Goal: Information Seeking & Learning: Learn about a topic

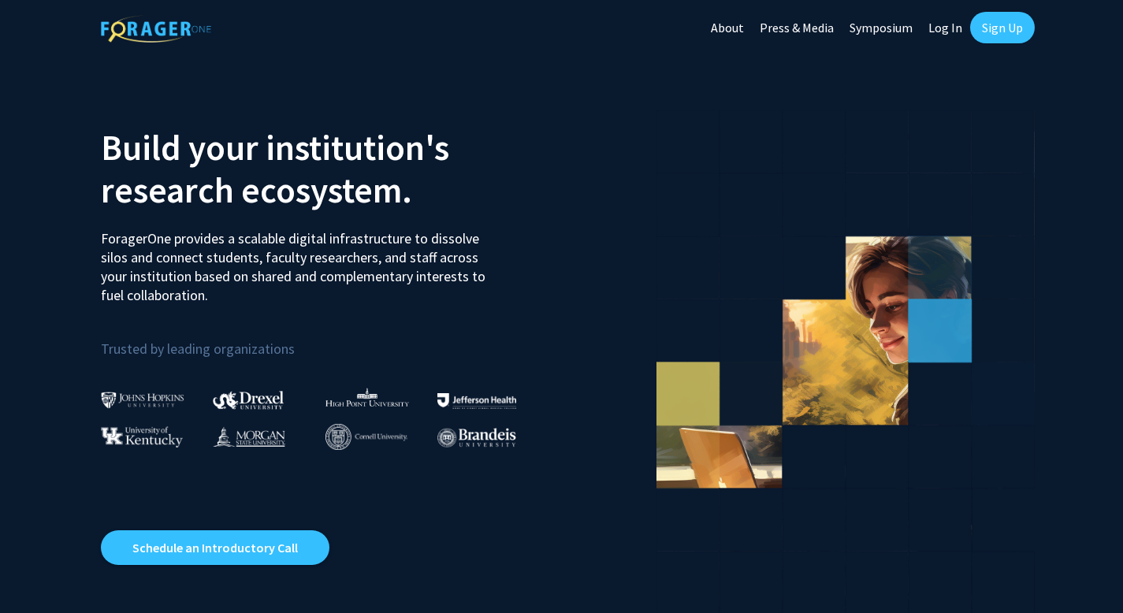
click at [952, 29] on link "Log In" at bounding box center [946, 27] width 50 height 55
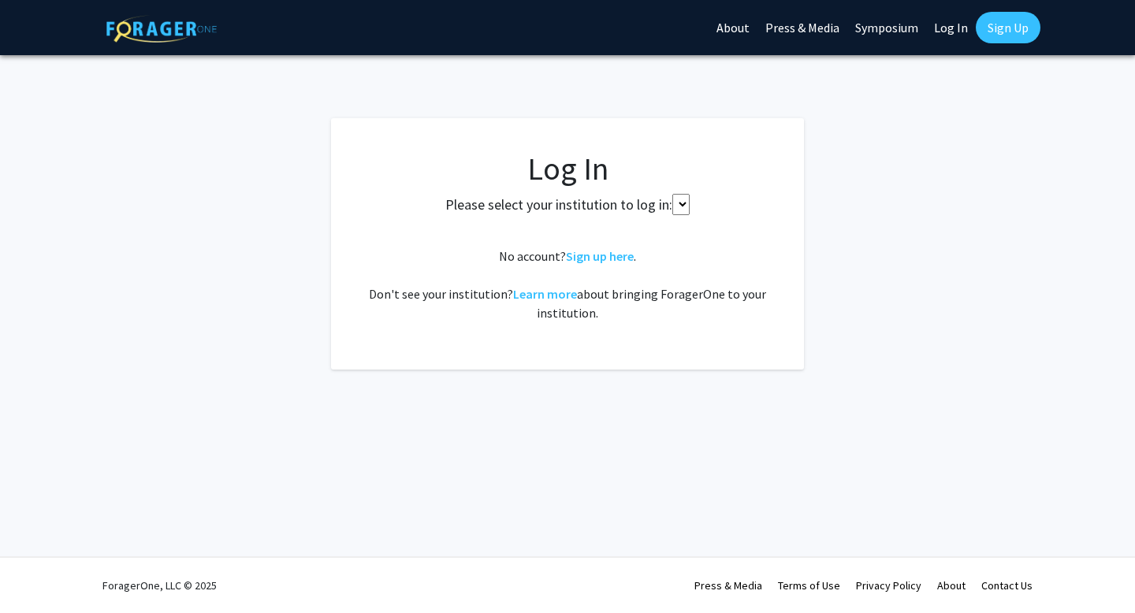
select select
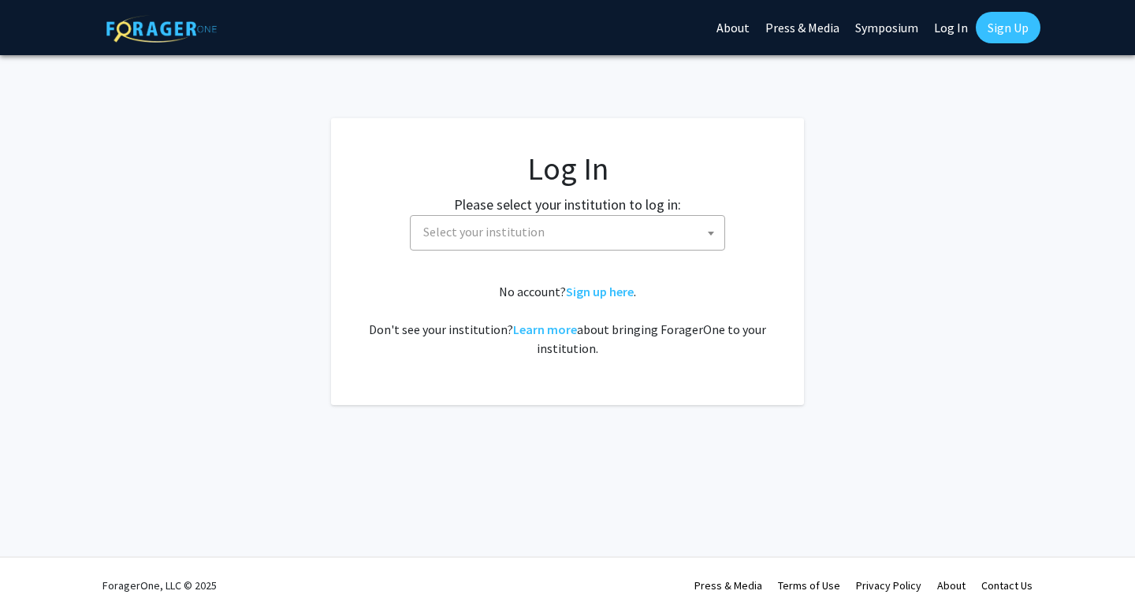
click at [519, 245] on span "Select your institution" at bounding box center [570, 232] width 307 height 32
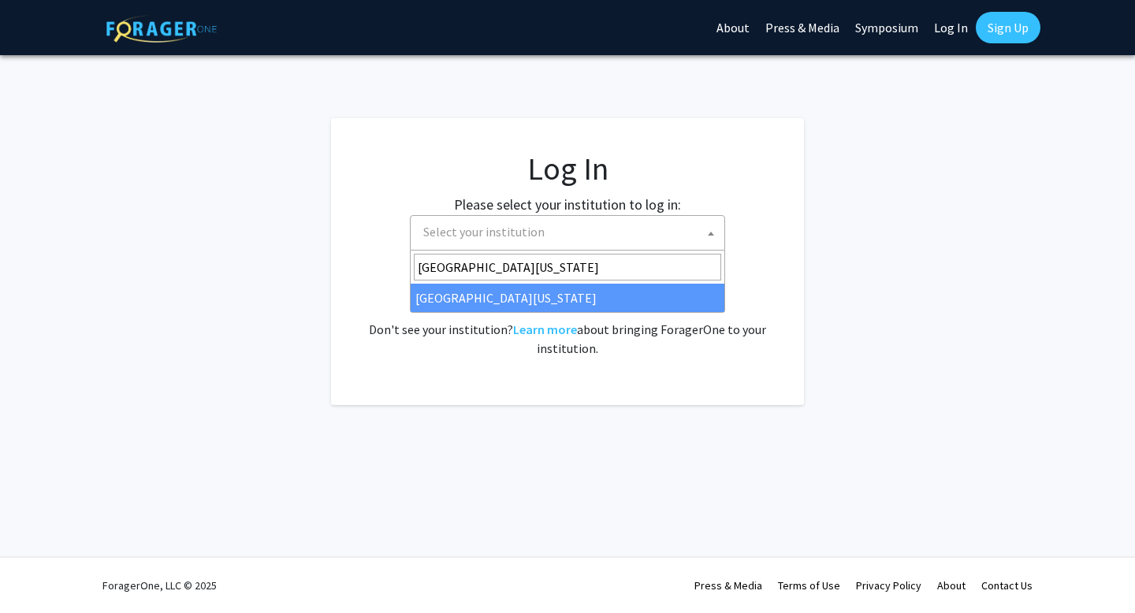
type input "[GEOGRAPHIC_DATA][US_STATE]"
select select "13"
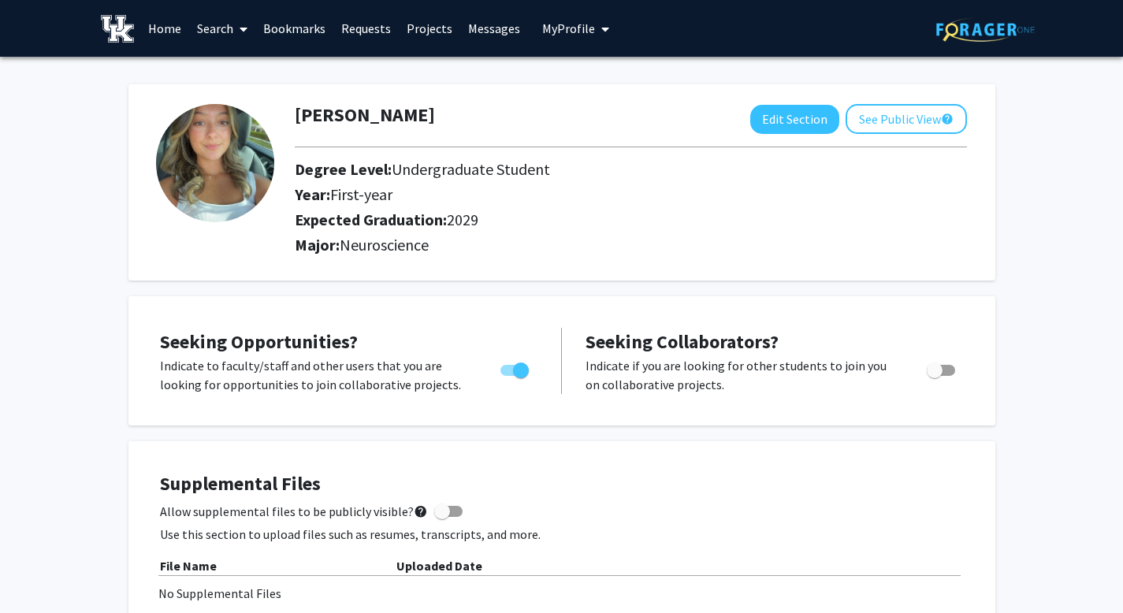
click at [425, 24] on link "Projects" at bounding box center [429, 28] width 61 height 55
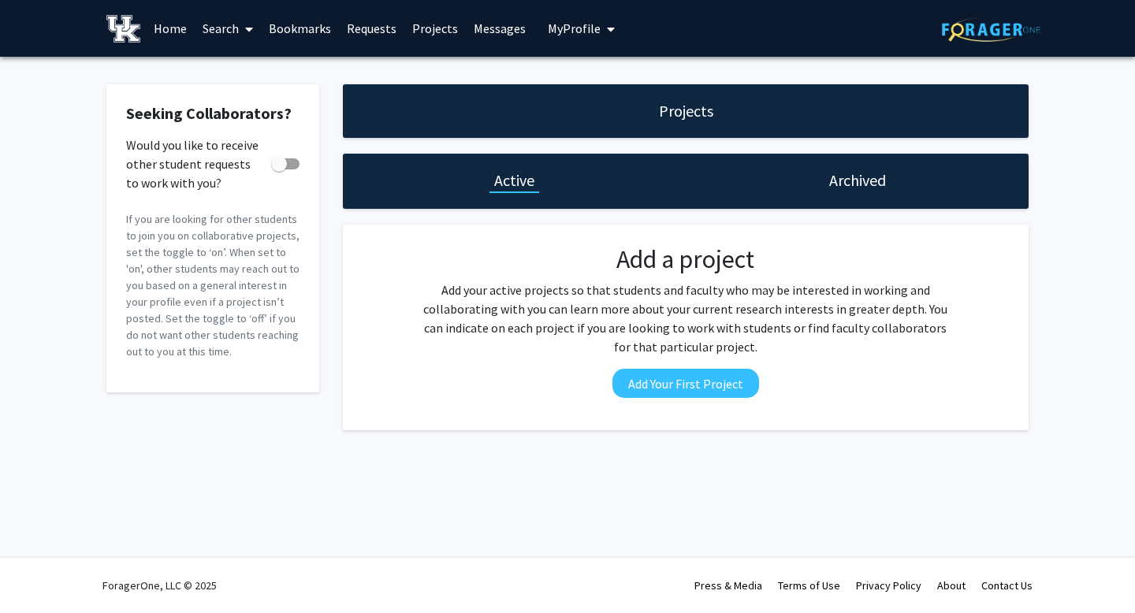
click at [181, 30] on link "Home" at bounding box center [170, 28] width 49 height 55
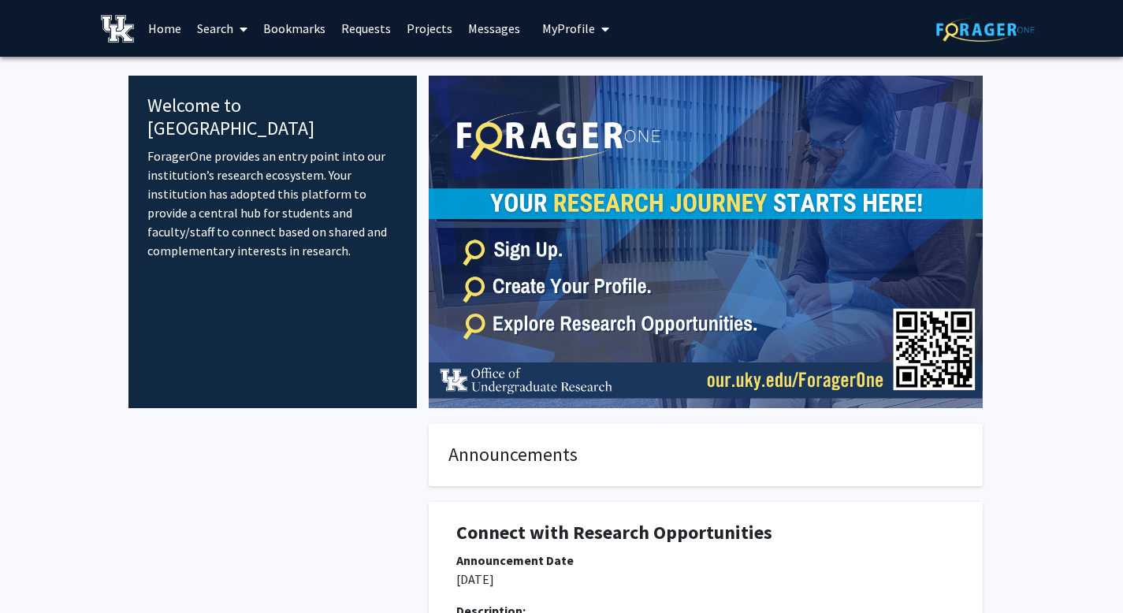
click at [201, 28] on link "Search" at bounding box center [222, 28] width 66 height 55
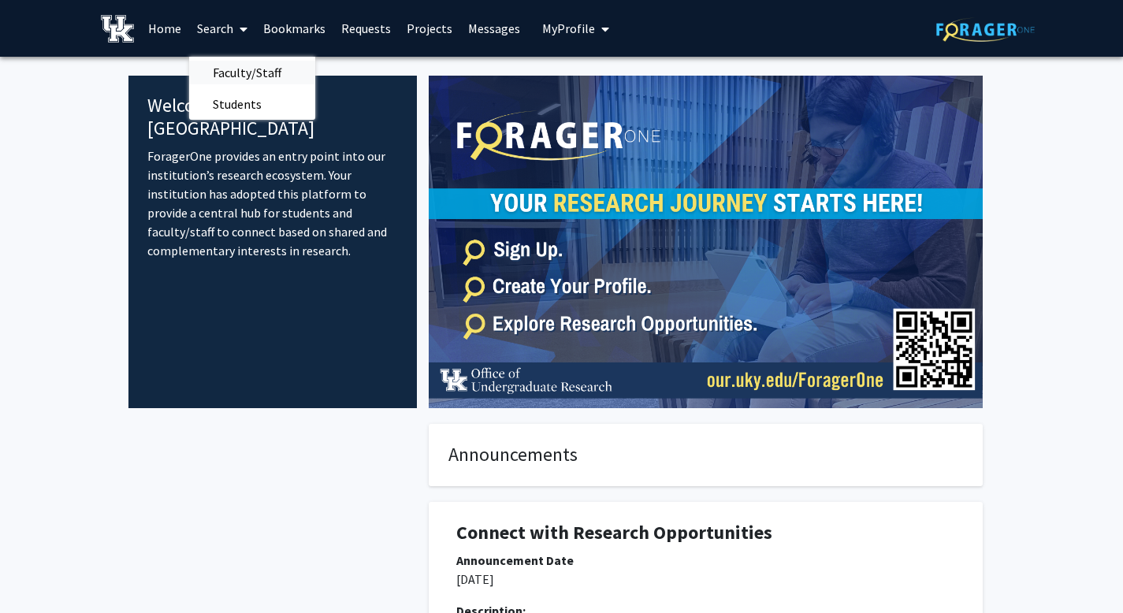
click at [229, 70] on span "Faculty/Staff" at bounding box center [247, 73] width 116 height 32
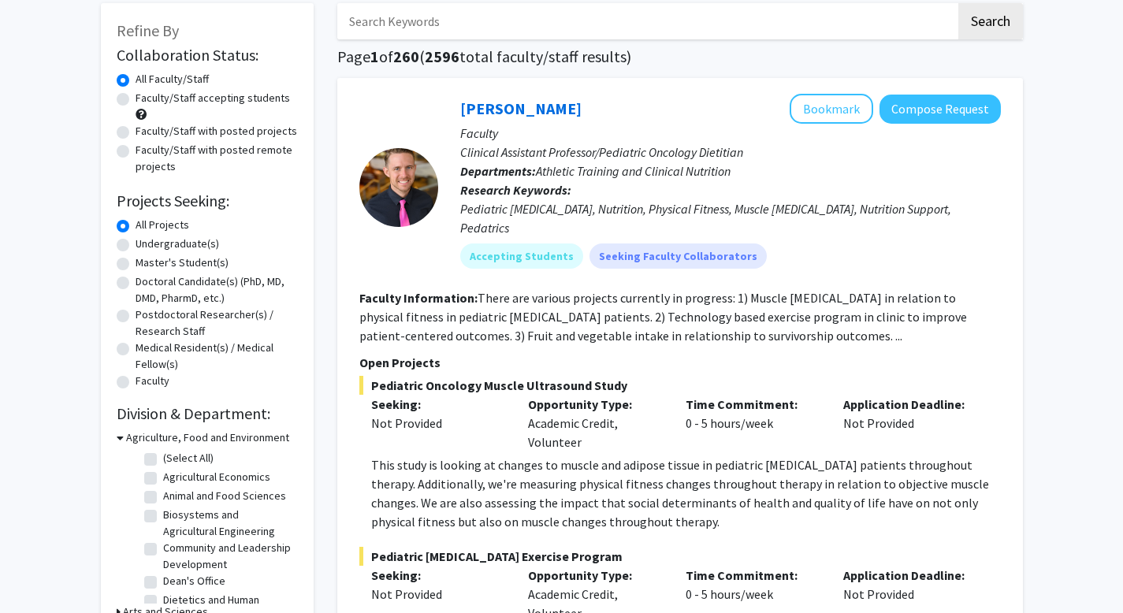
scroll to position [85, 0]
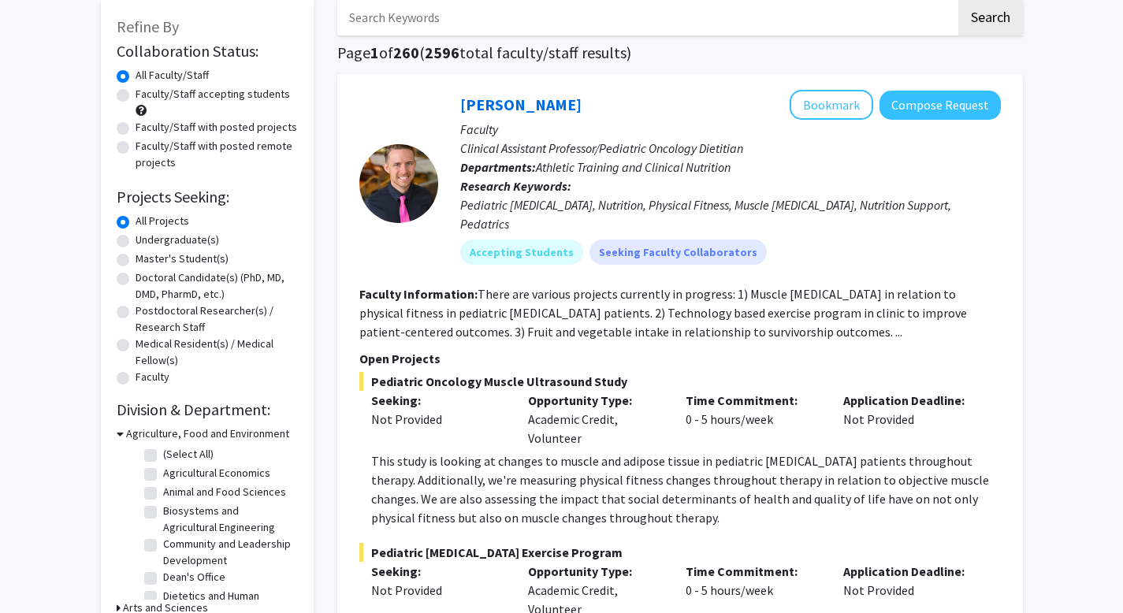
click at [136, 238] on label "Undergraduate(s)" at bounding box center [178, 240] width 84 height 17
click at [136, 238] on input "Undergraduate(s)" at bounding box center [141, 237] width 10 height 10
radio input "true"
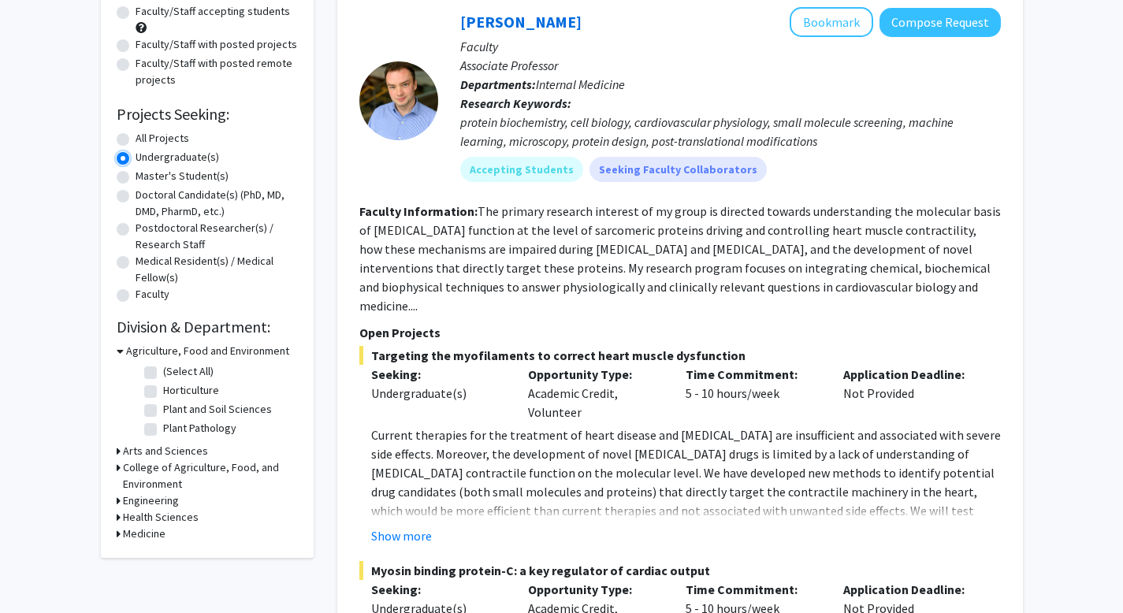
scroll to position [192, 0]
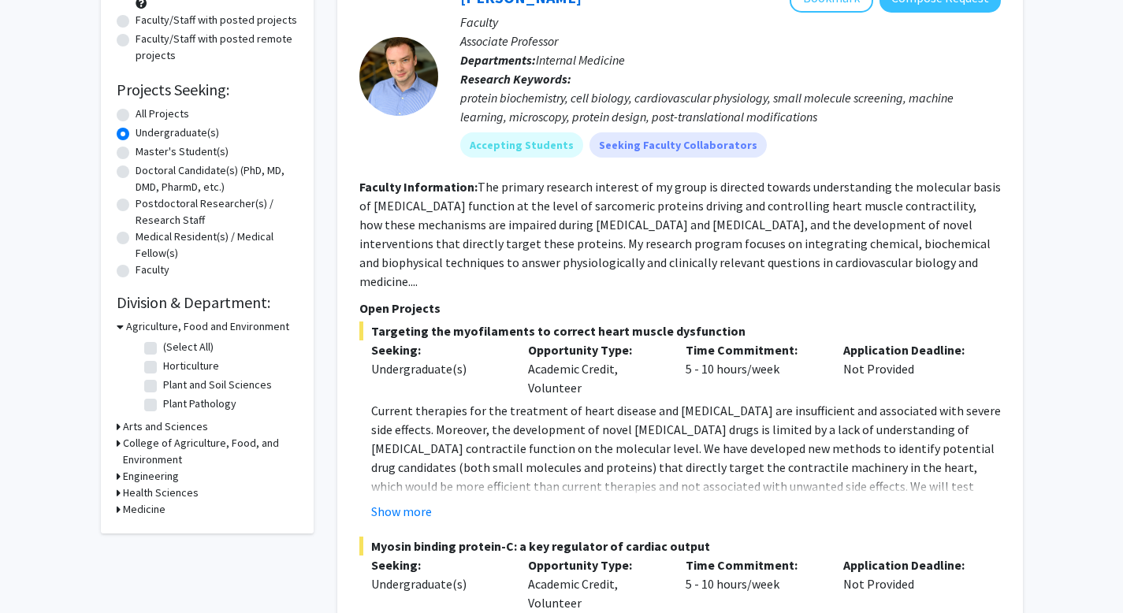
click at [146, 428] on h3 "Arts and Sciences" at bounding box center [165, 427] width 85 height 17
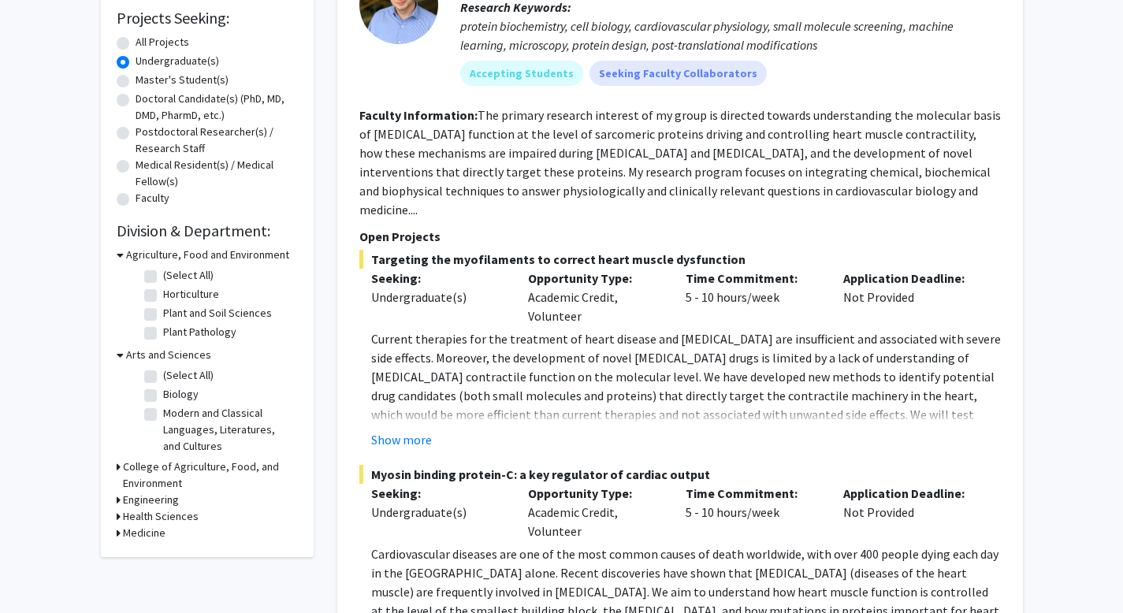
scroll to position [267, 0]
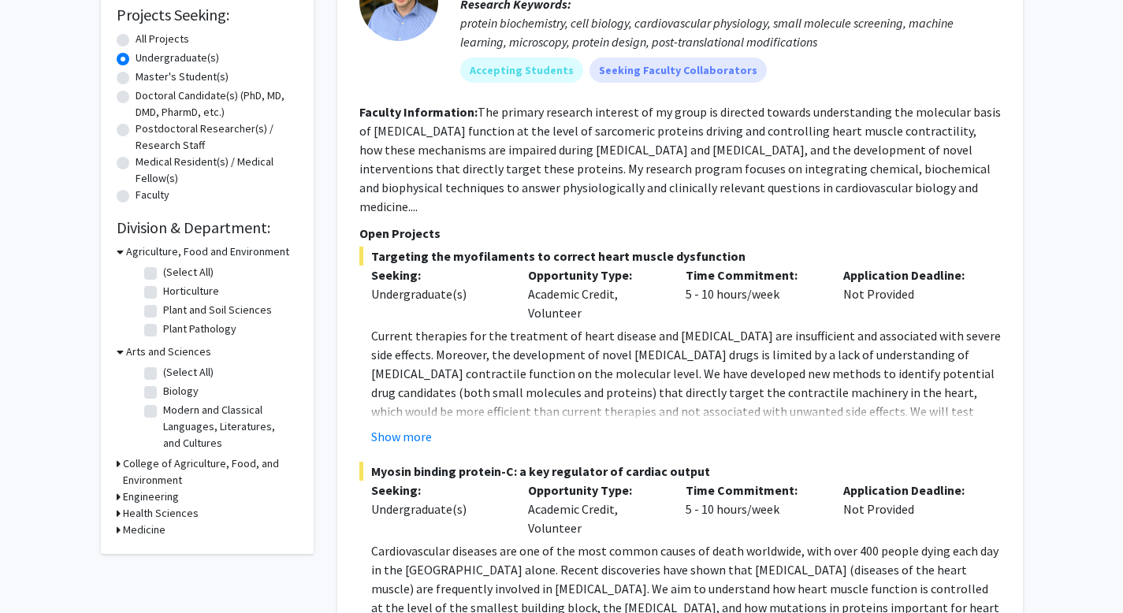
click at [132, 527] on h3 "Medicine" at bounding box center [144, 530] width 43 height 17
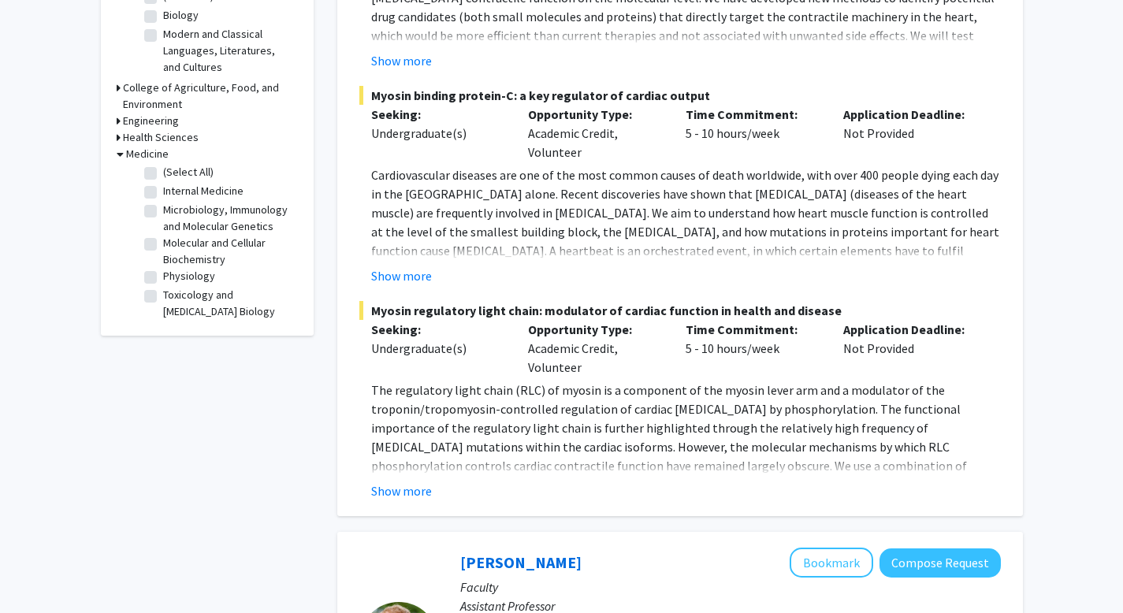
scroll to position [0, 0]
click at [149, 136] on h3 "Health Sciences" at bounding box center [161, 137] width 76 height 17
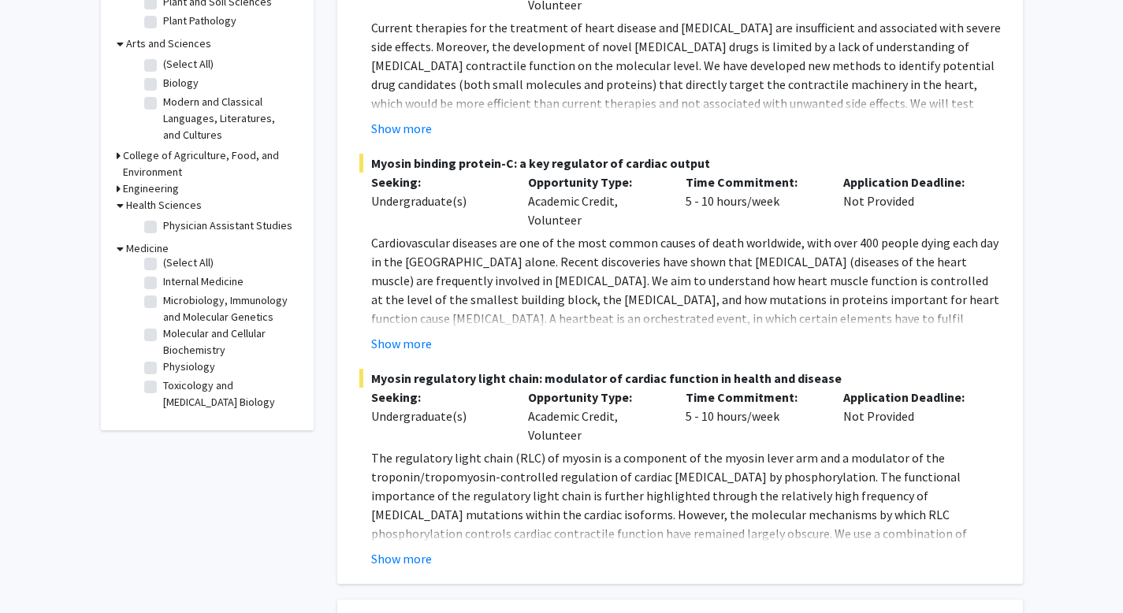
scroll to position [460, 0]
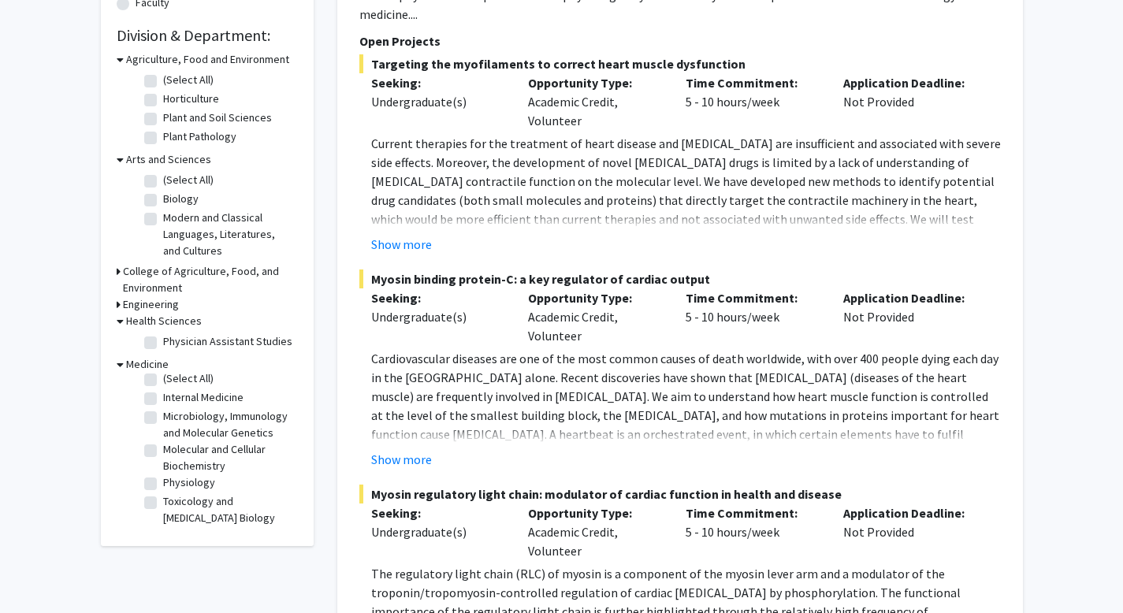
click at [143, 321] on h3 "Health Sciences" at bounding box center [164, 321] width 76 height 17
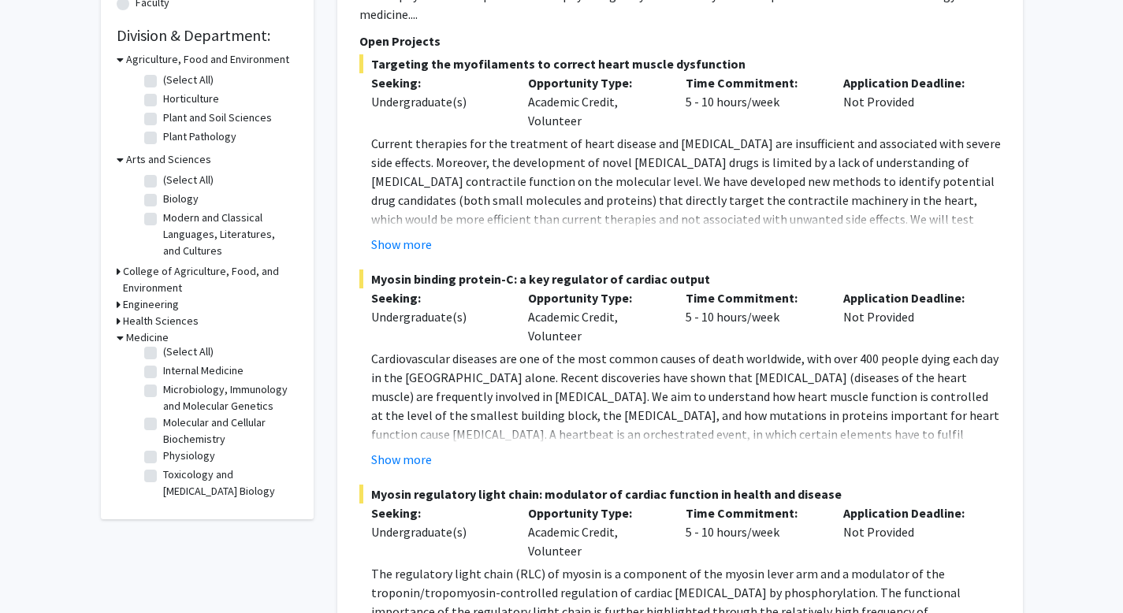
click at [143, 321] on h3 "Health Sciences" at bounding box center [161, 321] width 76 height 17
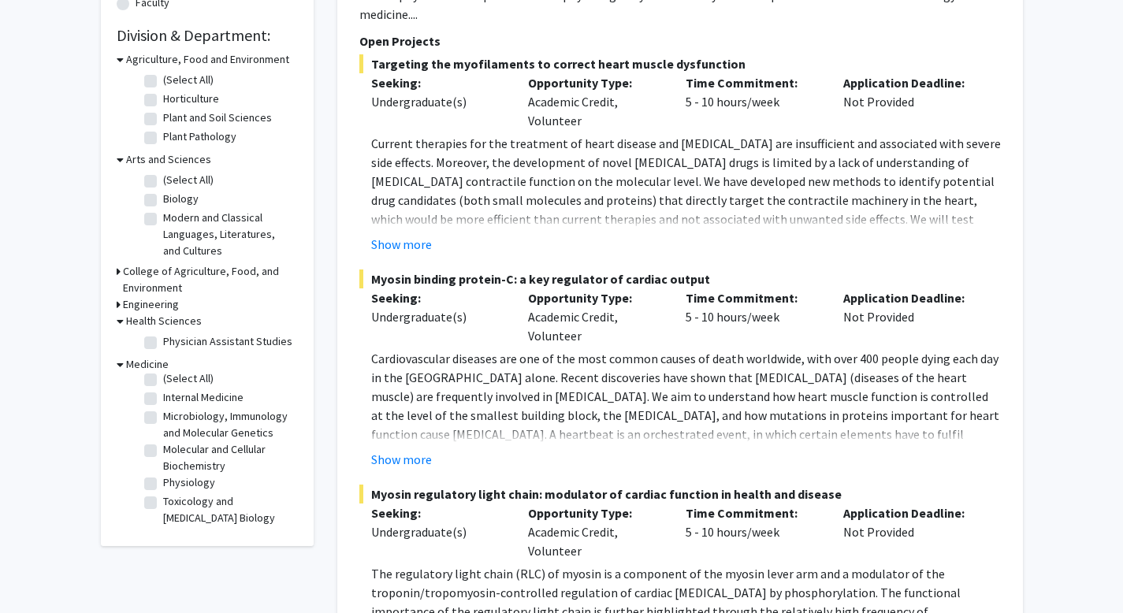
click at [143, 321] on h3 "Health Sciences" at bounding box center [164, 321] width 76 height 17
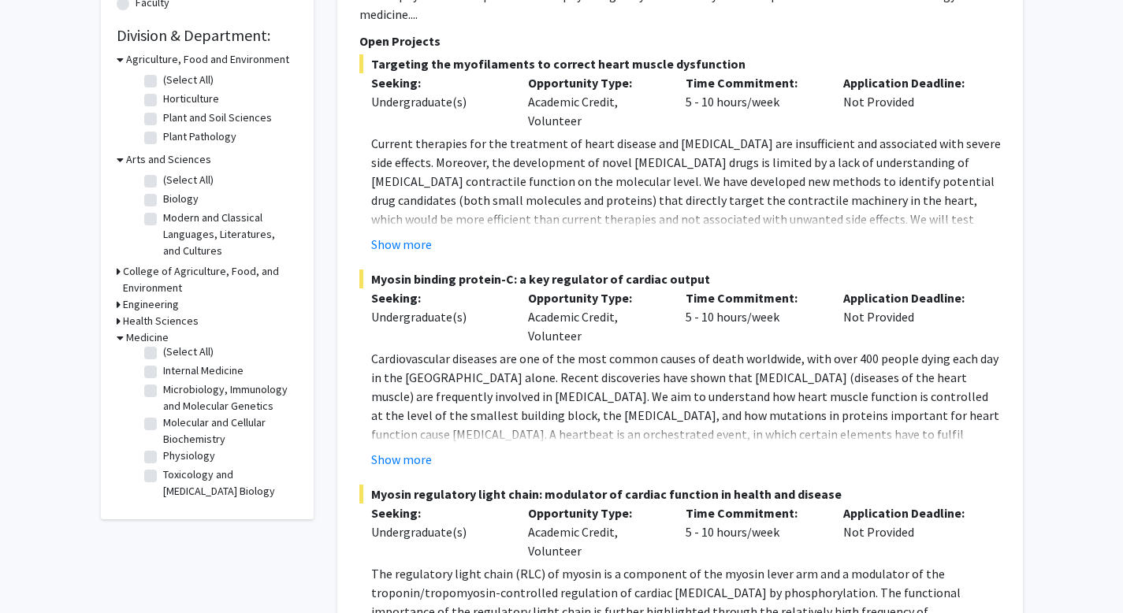
click at [198, 324] on div "Health Sciences" at bounding box center [207, 321] width 181 height 17
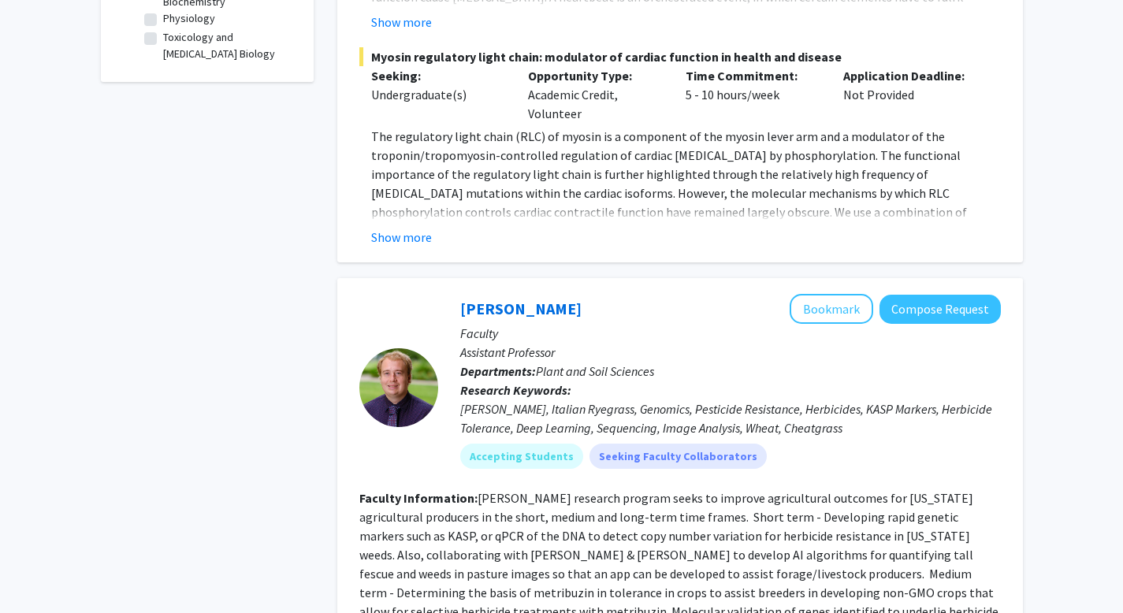
scroll to position [426, 0]
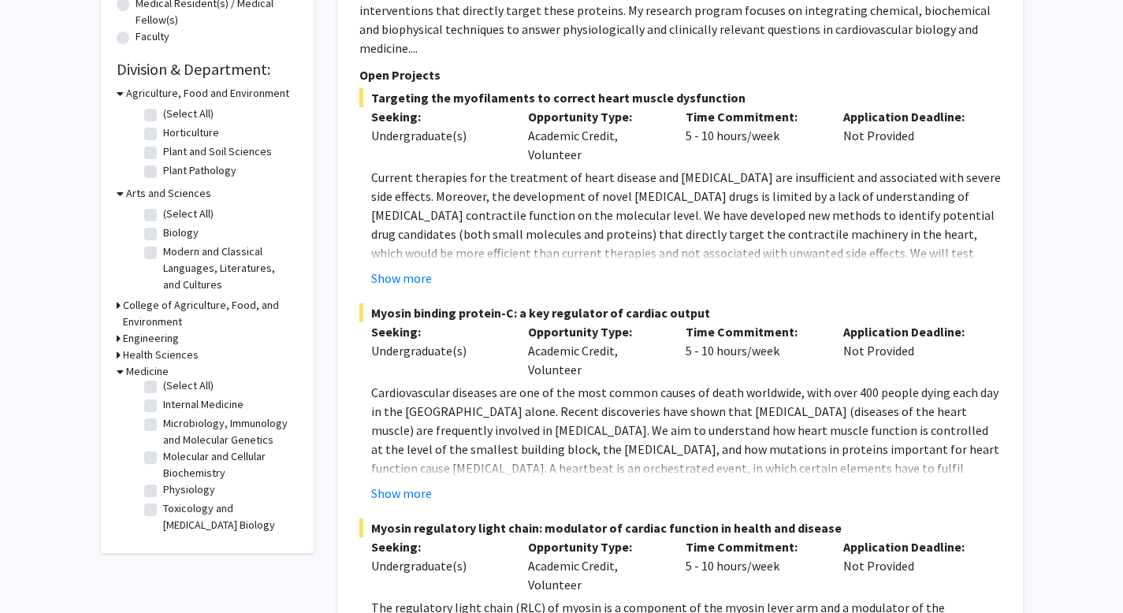
click at [163, 218] on label "(Select All)" at bounding box center [188, 214] width 50 height 17
click at [163, 216] on input "(Select All)" at bounding box center [168, 211] width 10 height 10
checkbox input "true"
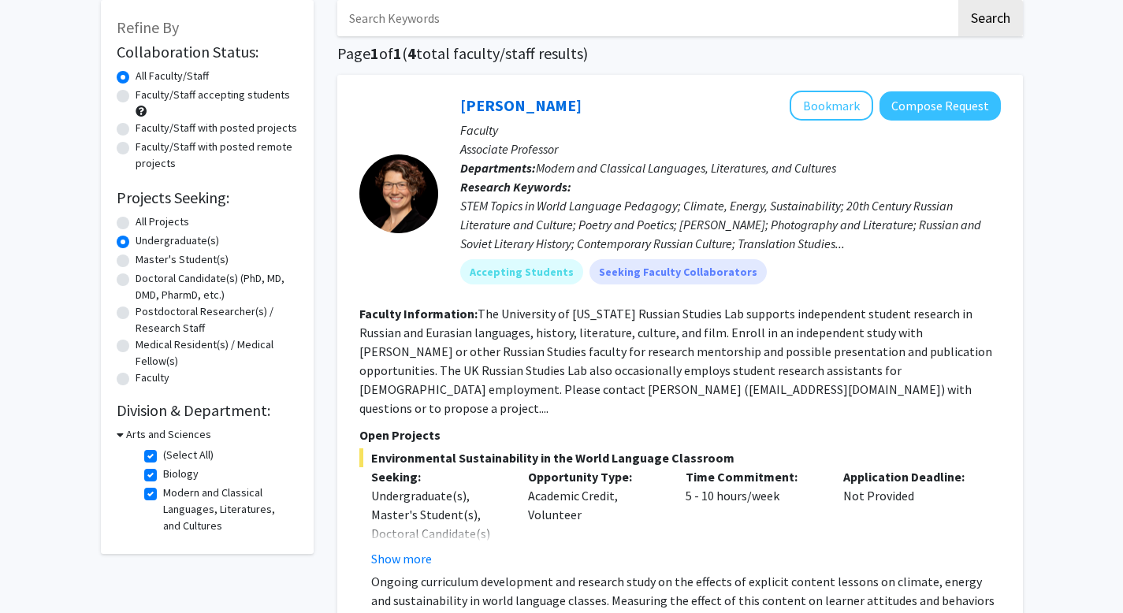
scroll to position [115, 0]
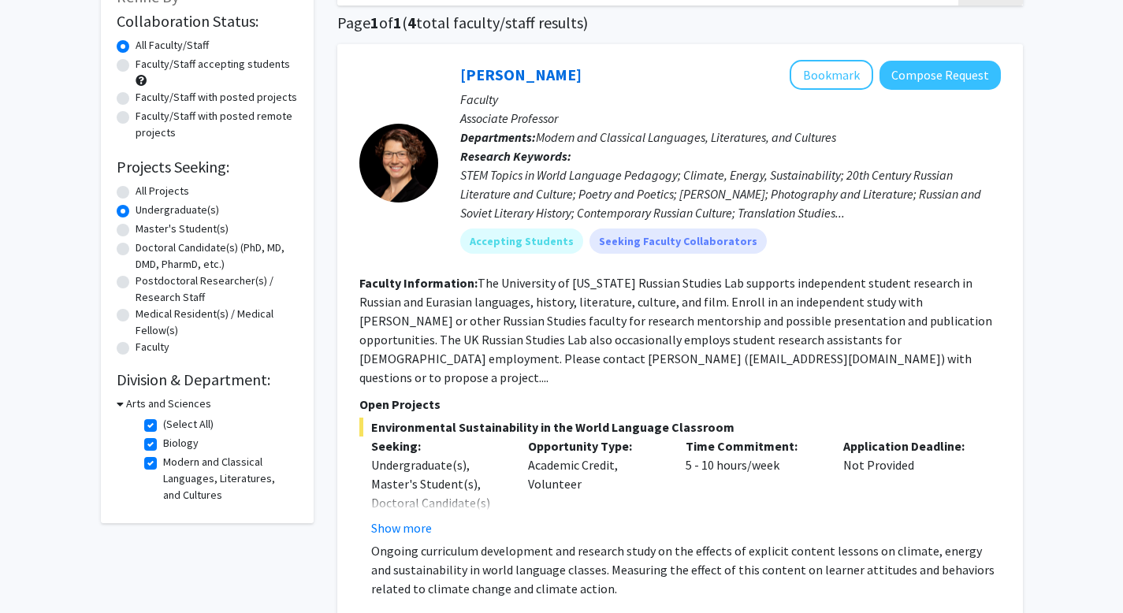
click at [136, 318] on label "Medical Resident(s) / Medical Fellow(s)" at bounding box center [217, 322] width 162 height 33
click at [136, 316] on input "Medical Resident(s) / Medical Fellow(s)" at bounding box center [141, 311] width 10 height 10
radio input "true"
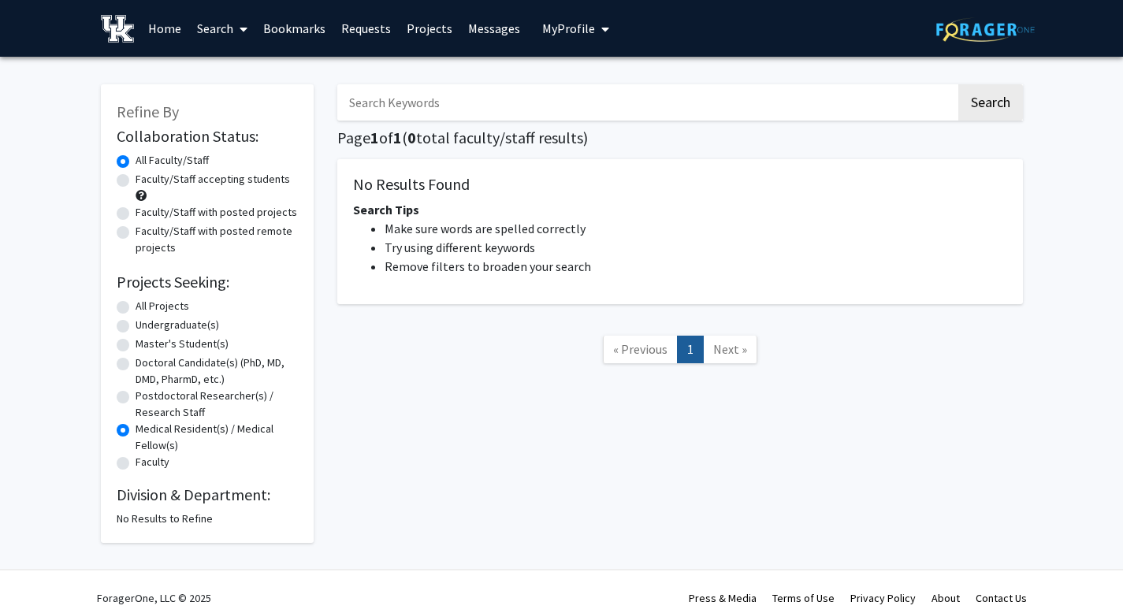
click at [136, 331] on label "Undergraduate(s)" at bounding box center [178, 325] width 84 height 17
click at [136, 327] on input "Undergraduate(s)" at bounding box center [141, 322] width 10 height 10
radio input "true"
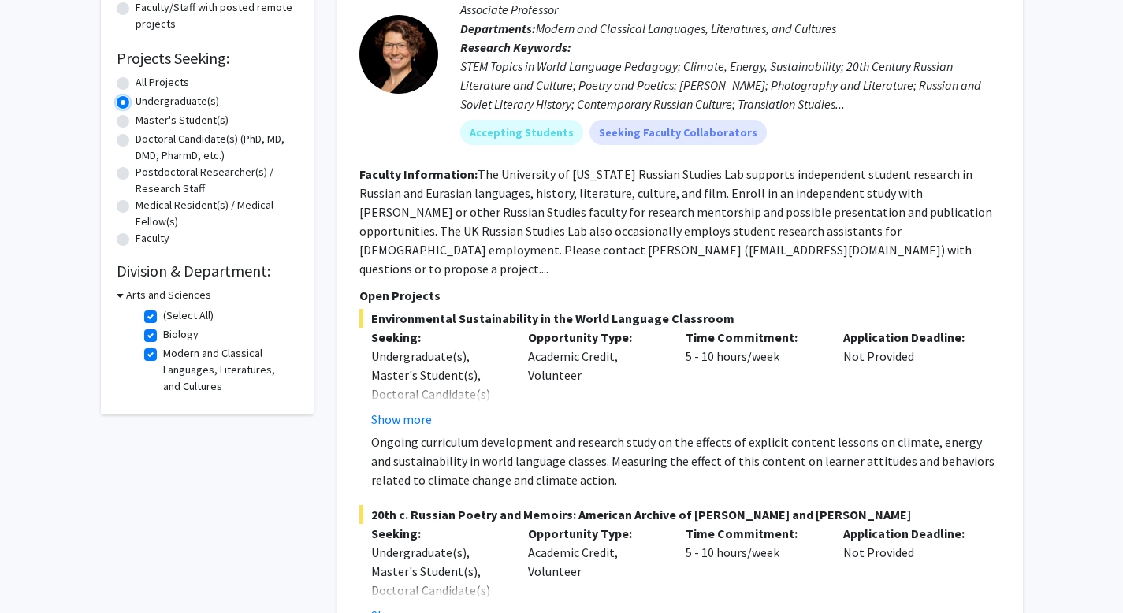
scroll to position [234, 0]
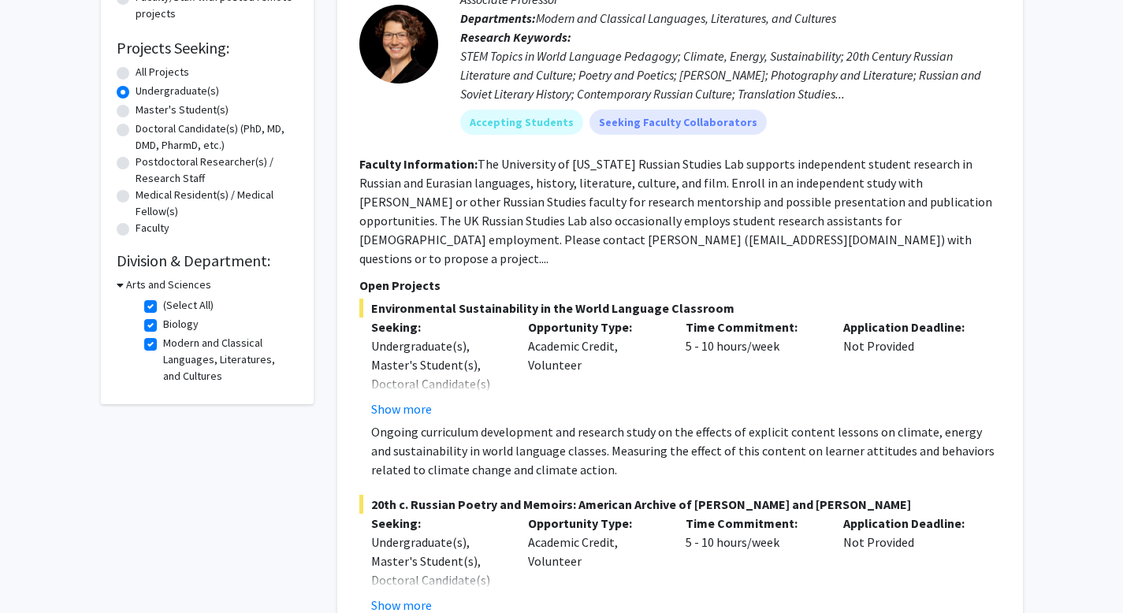
click at [163, 305] on label "(Select All)" at bounding box center [188, 305] width 50 height 17
click at [163, 305] on input "(Select All)" at bounding box center [168, 302] width 10 height 10
checkbox input "false"
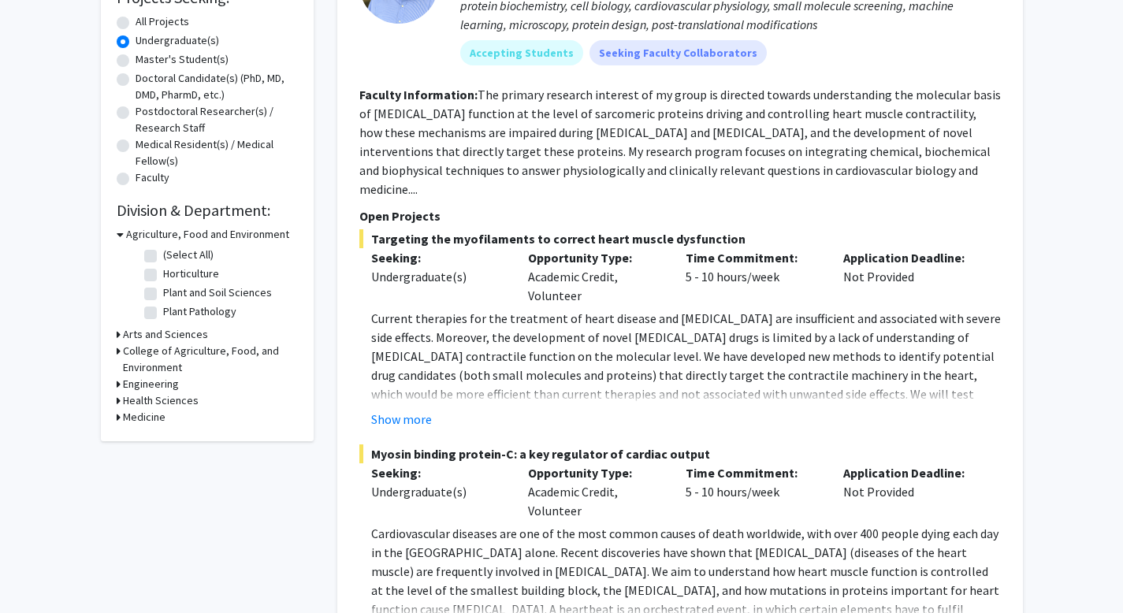
scroll to position [287, 0]
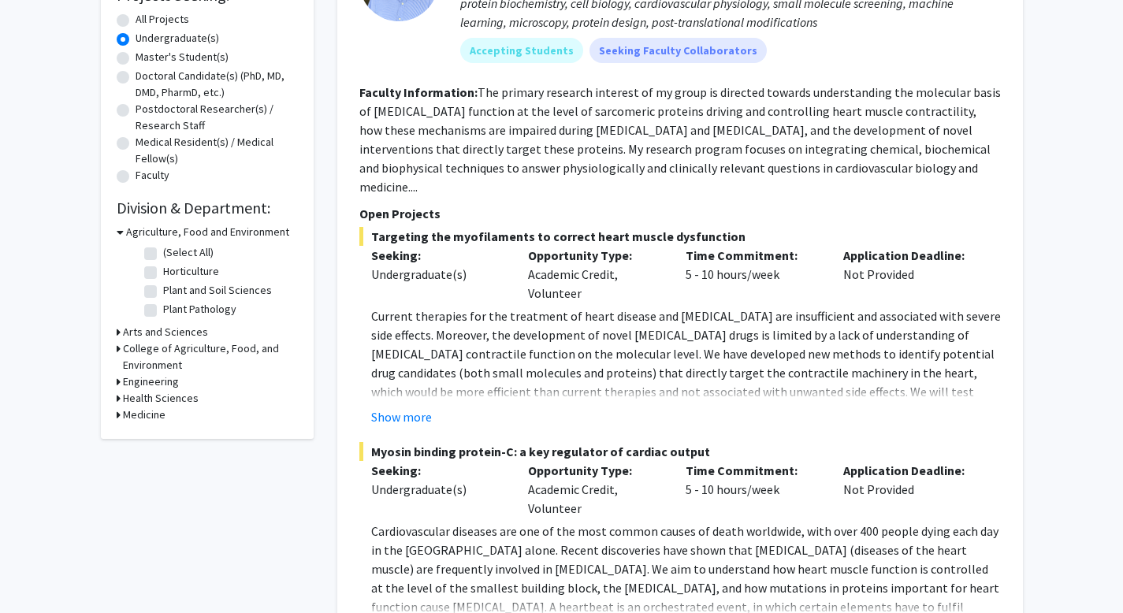
click at [139, 332] on h3 "Arts and Sciences" at bounding box center [165, 332] width 85 height 17
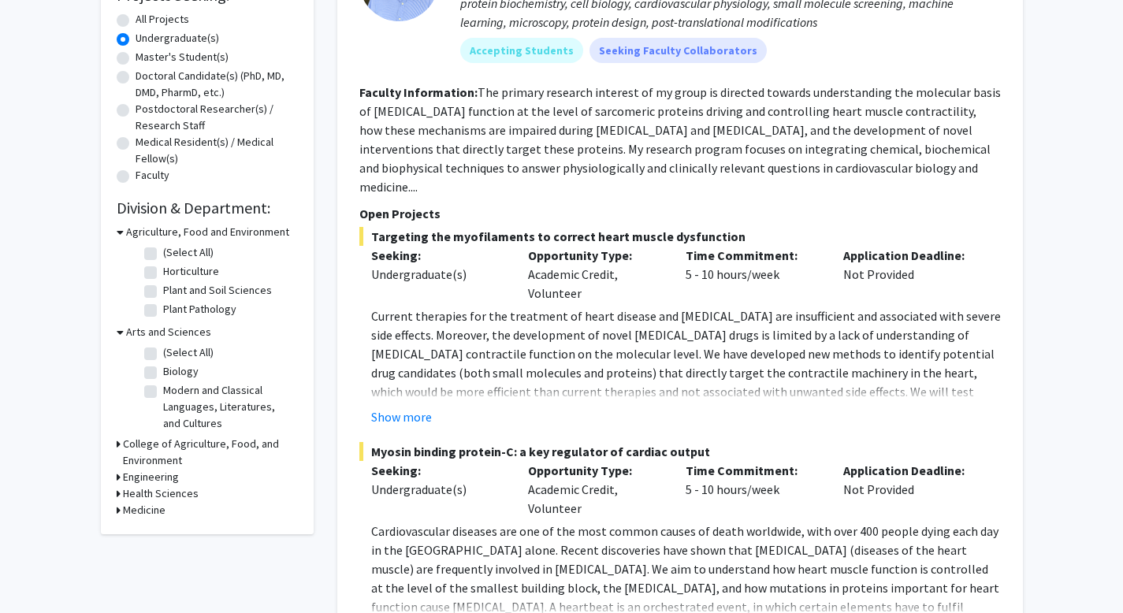
click at [156, 374] on fg-checkbox "Biology Biology" at bounding box center [219, 372] width 150 height 19
click at [163, 371] on label "Biology" at bounding box center [180, 371] width 35 height 17
click at [163, 371] on input "Biology" at bounding box center [168, 368] width 10 height 10
checkbox input "true"
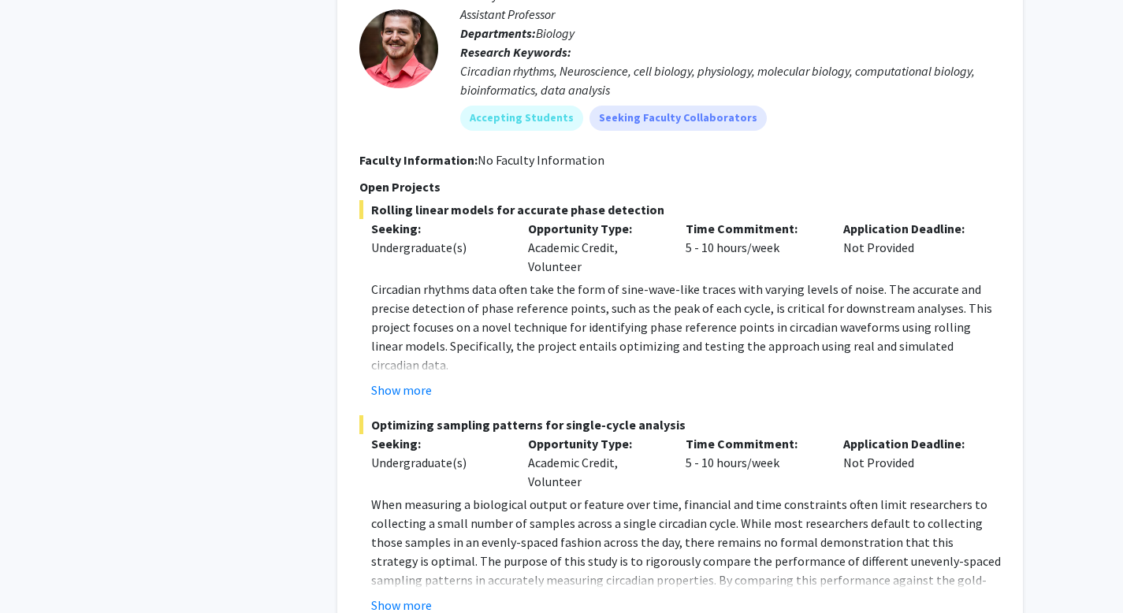
scroll to position [1663, 0]
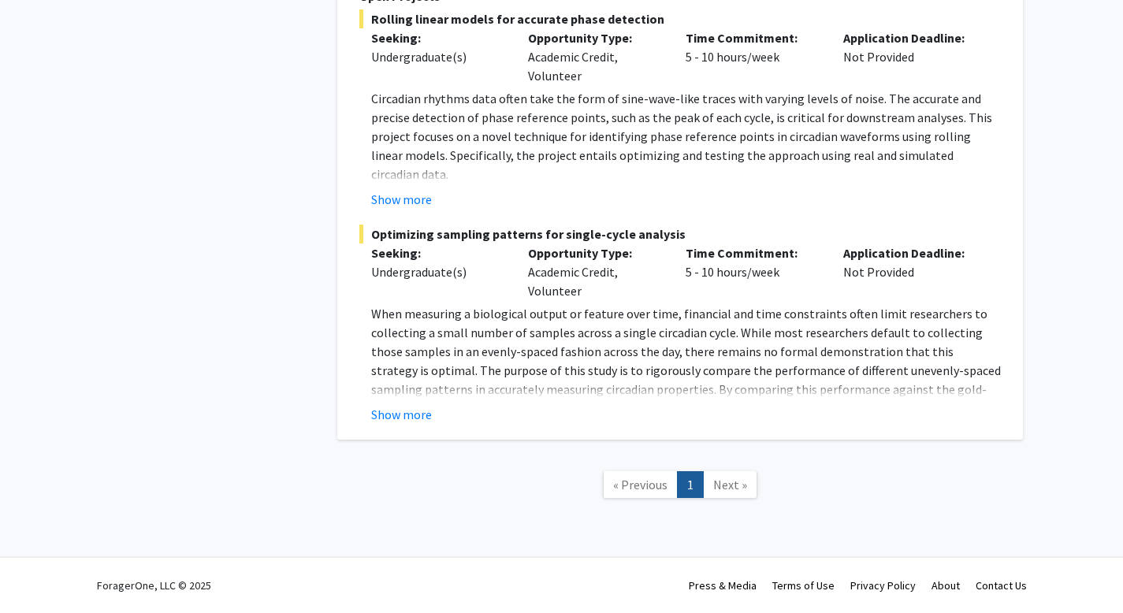
click at [724, 486] on span "Next »" at bounding box center [730, 485] width 34 height 16
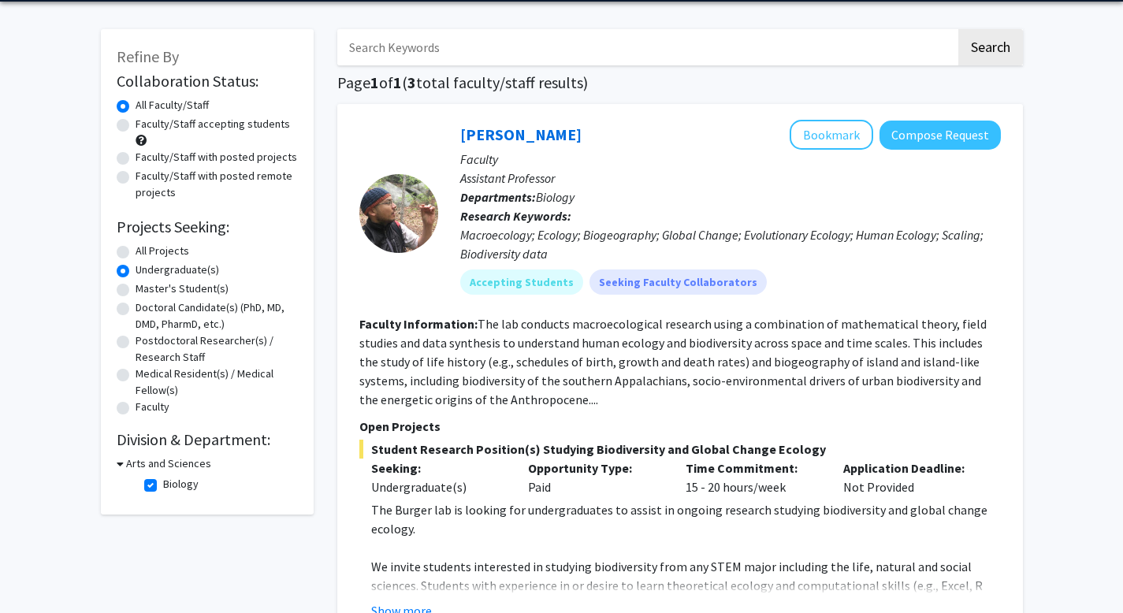
scroll to position [60, 0]
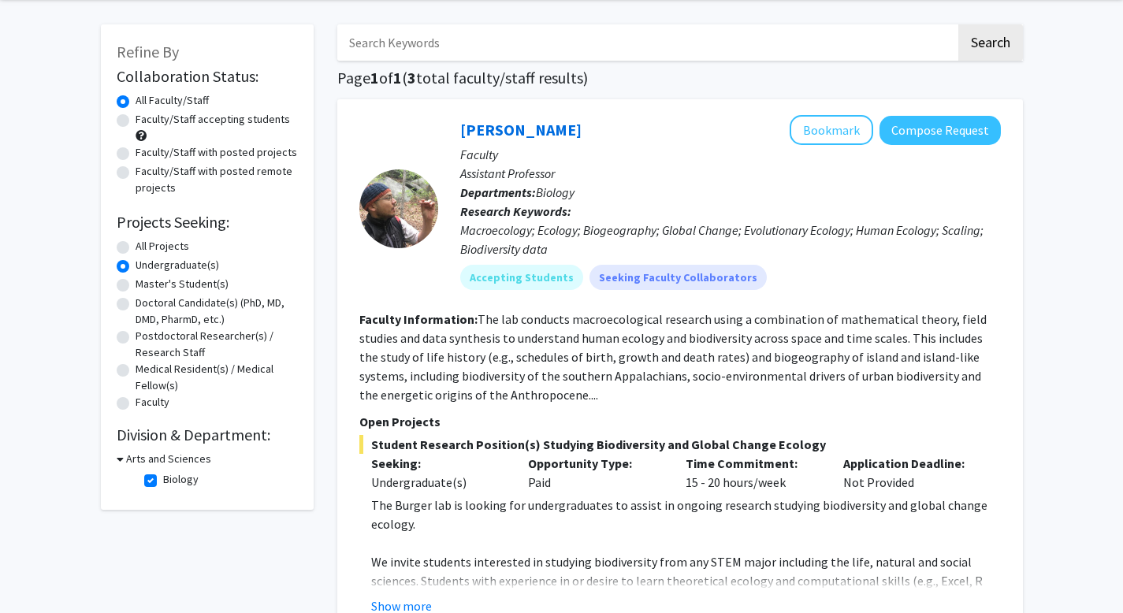
click at [163, 482] on label "Biology" at bounding box center [180, 479] width 35 height 17
click at [163, 482] on input "Biology" at bounding box center [168, 476] width 10 height 10
checkbox input "false"
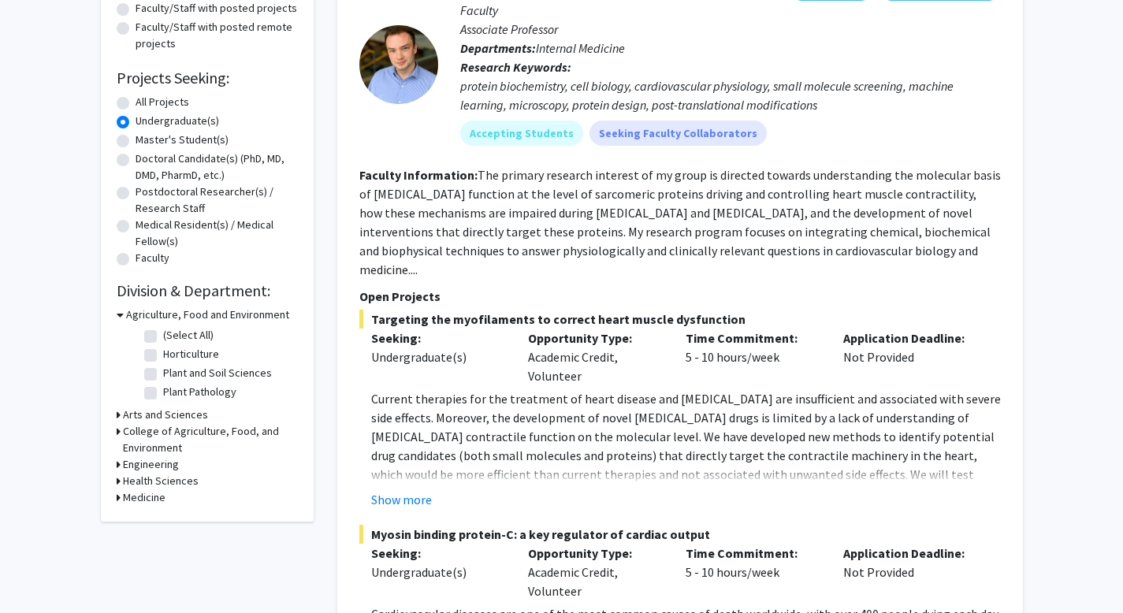
scroll to position [205, 0]
click at [152, 412] on h3 "Arts and Sciences" at bounding box center [165, 414] width 85 height 17
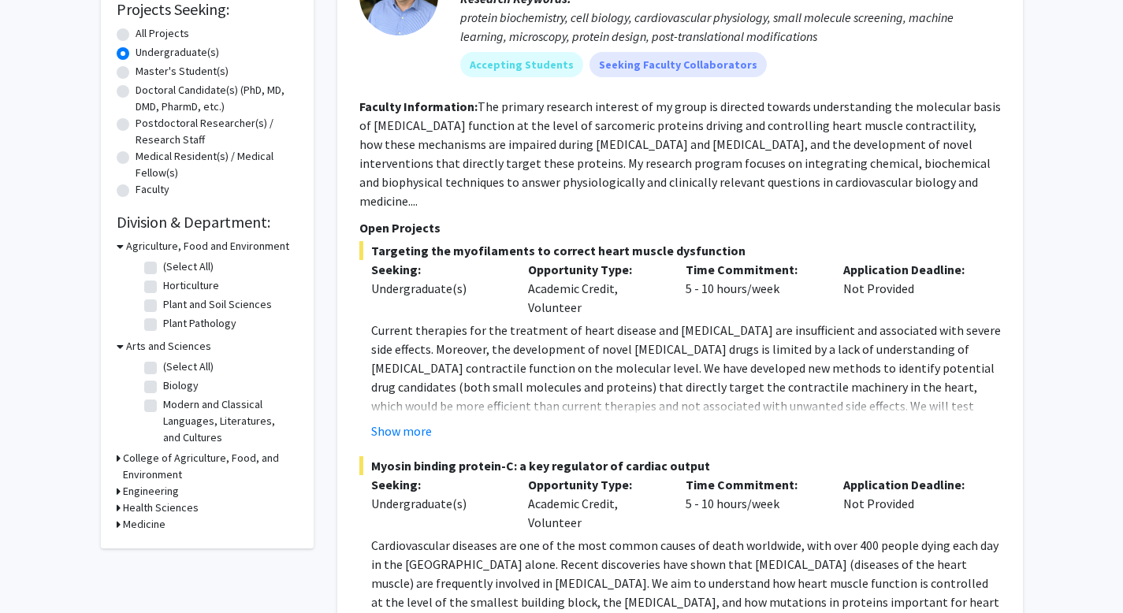
scroll to position [278, 0]
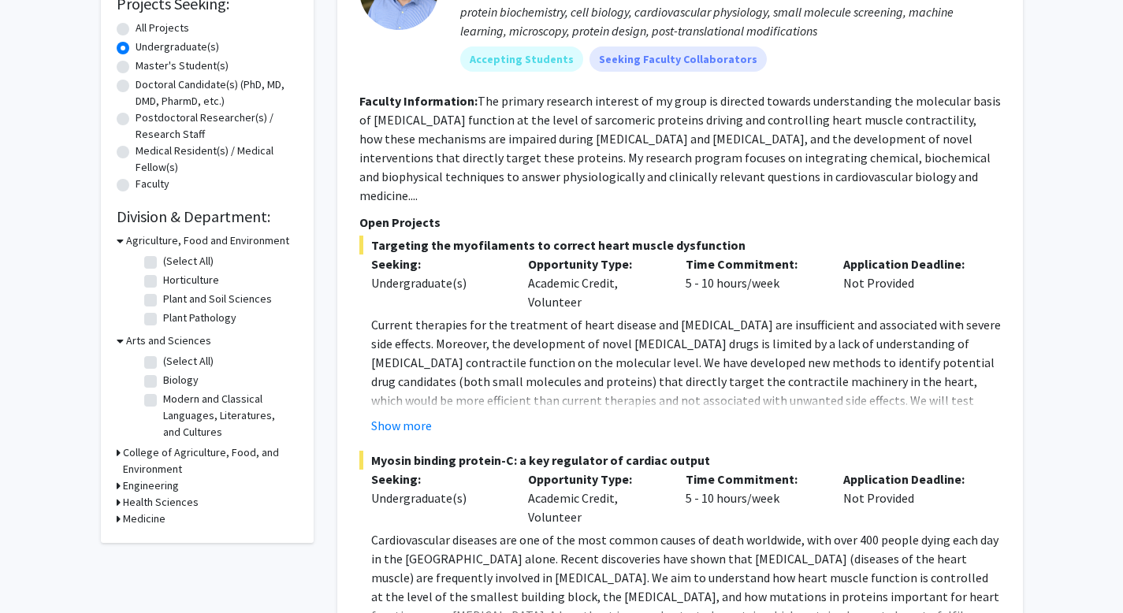
click at [141, 497] on h3 "Health Sciences" at bounding box center [161, 502] width 76 height 17
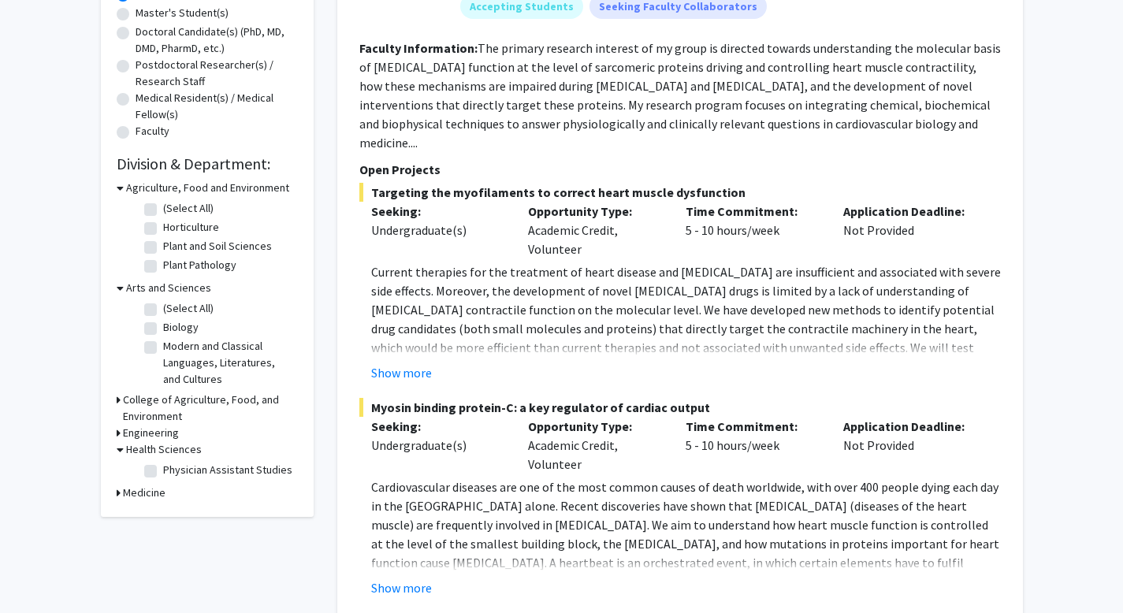
scroll to position [338, 0]
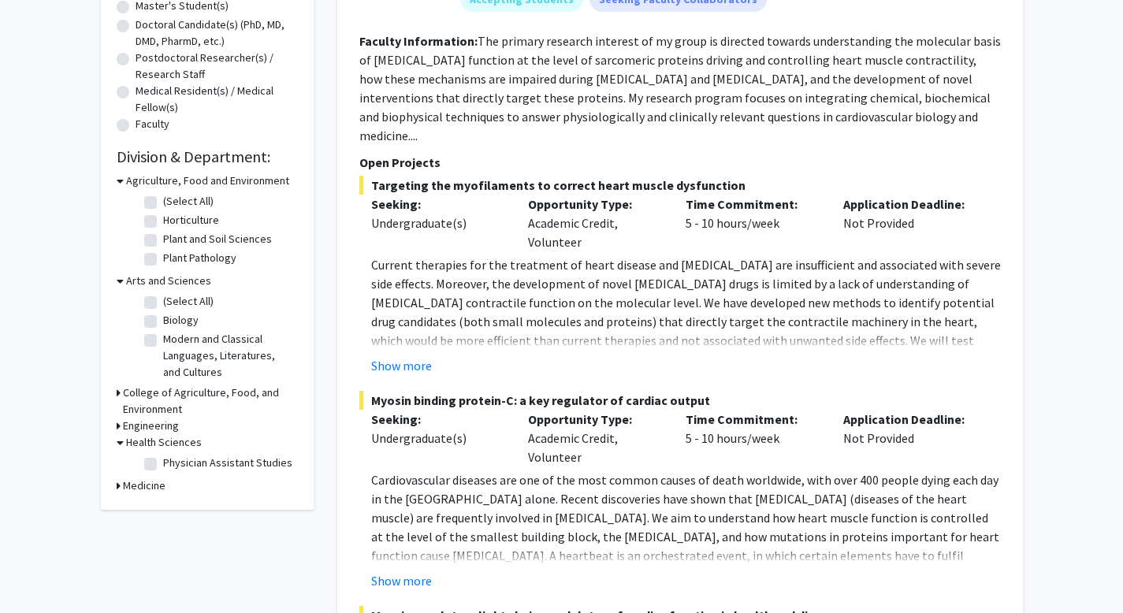
click at [163, 462] on label "Physician Assistant Studies" at bounding box center [227, 463] width 129 height 17
click at [163, 462] on input "Physician Assistant Studies" at bounding box center [168, 460] width 10 height 10
checkbox input "true"
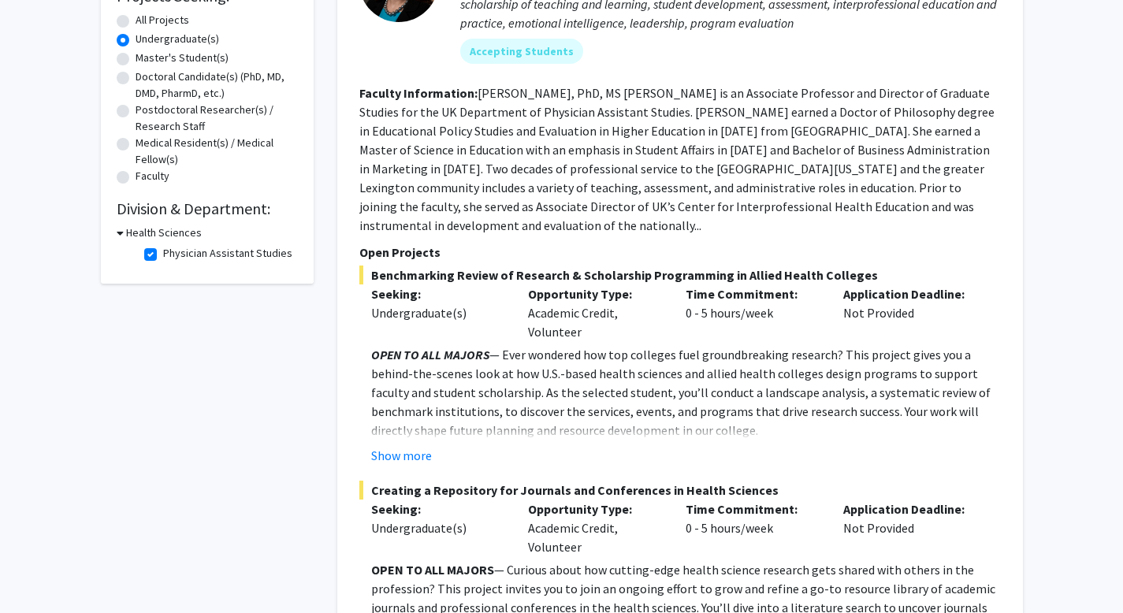
scroll to position [290, 0]
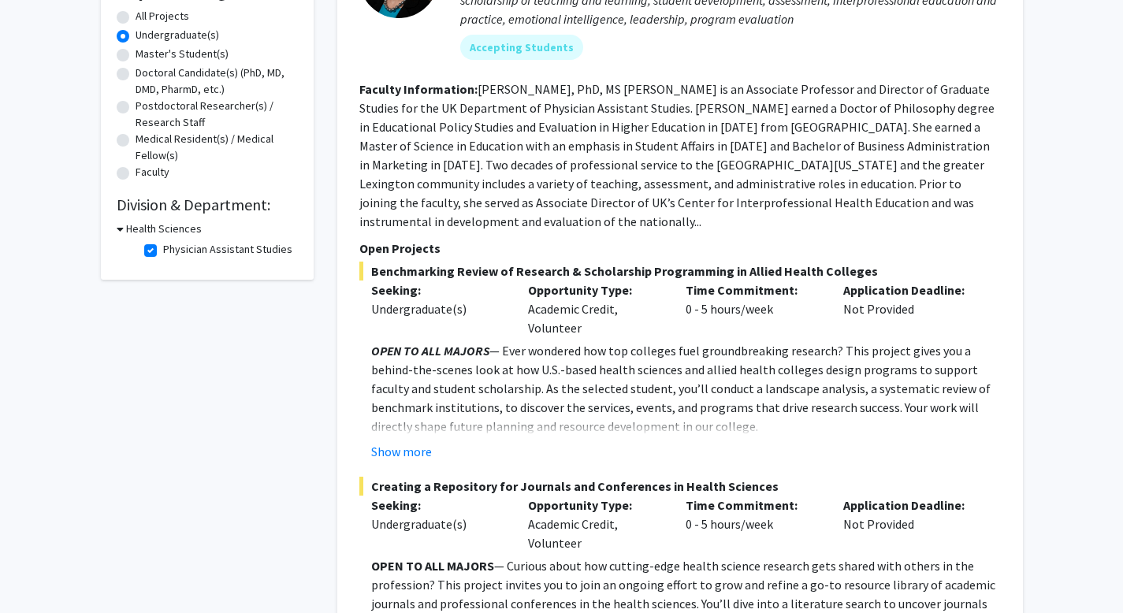
click at [163, 248] on label "Physician Assistant Studies" at bounding box center [227, 249] width 129 height 17
click at [163, 248] on input "Physician Assistant Studies" at bounding box center [168, 246] width 10 height 10
checkbox input "false"
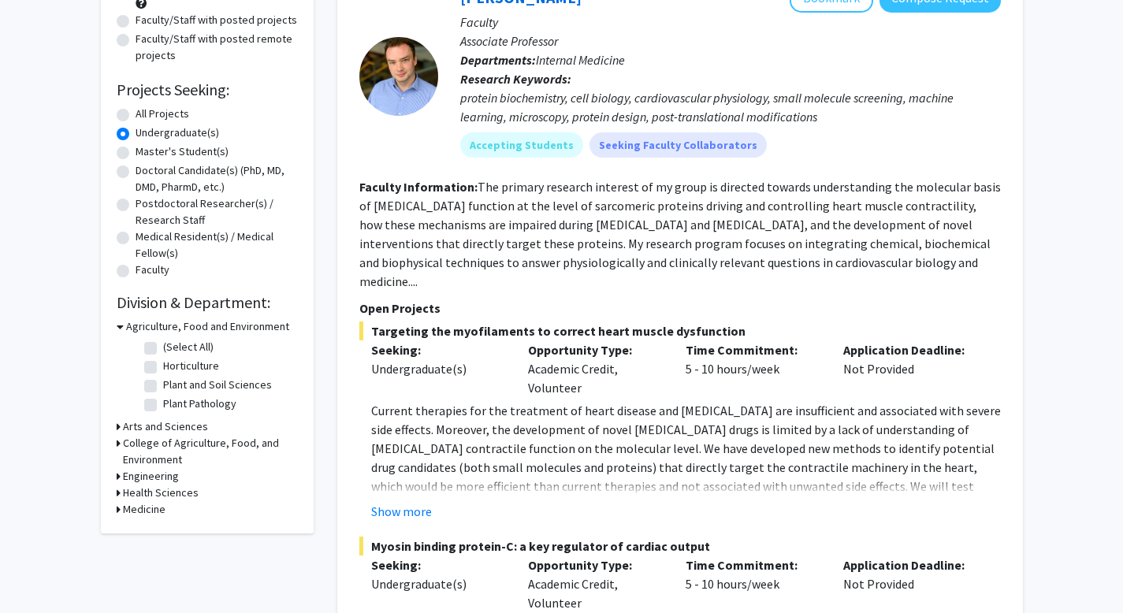
scroll to position [194, 0]
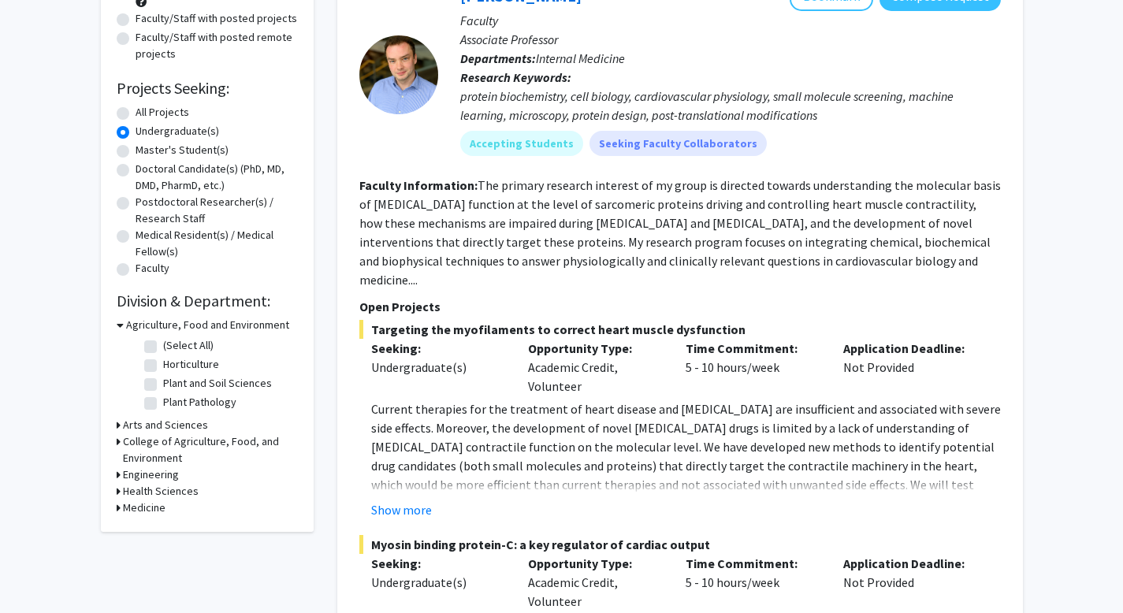
click at [169, 494] on h3 "Health Sciences" at bounding box center [161, 491] width 76 height 17
click at [145, 540] on h3 "Medicine" at bounding box center [144, 535] width 43 height 17
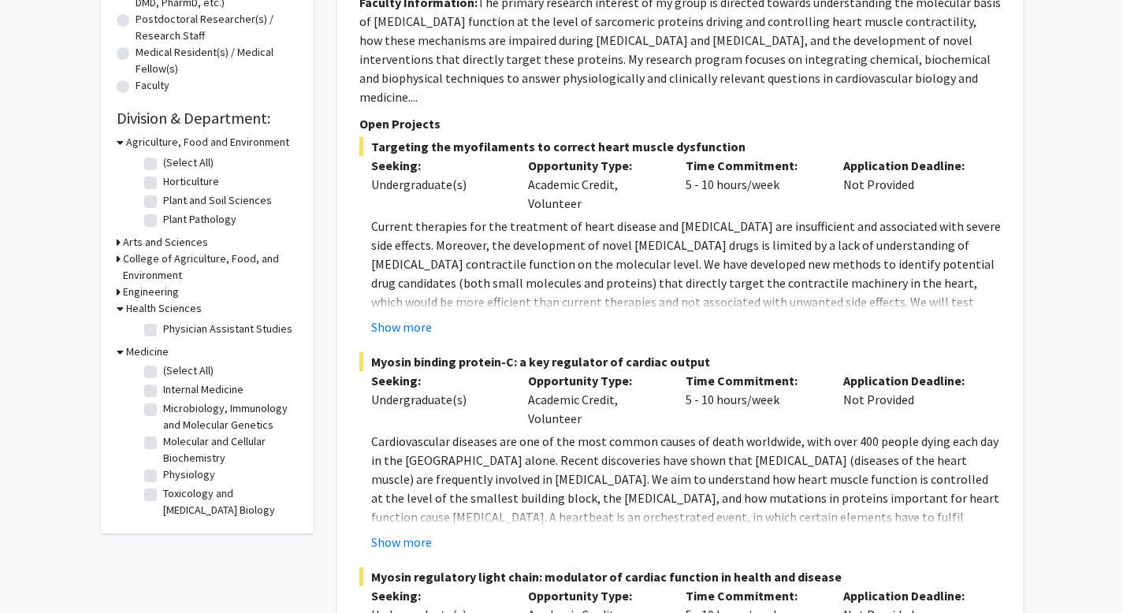
scroll to position [0, 0]
click at [163, 372] on label "(Select All)" at bounding box center [188, 372] width 50 height 17
click at [163, 372] on input "(Select All)" at bounding box center [168, 369] width 10 height 10
checkbox input "true"
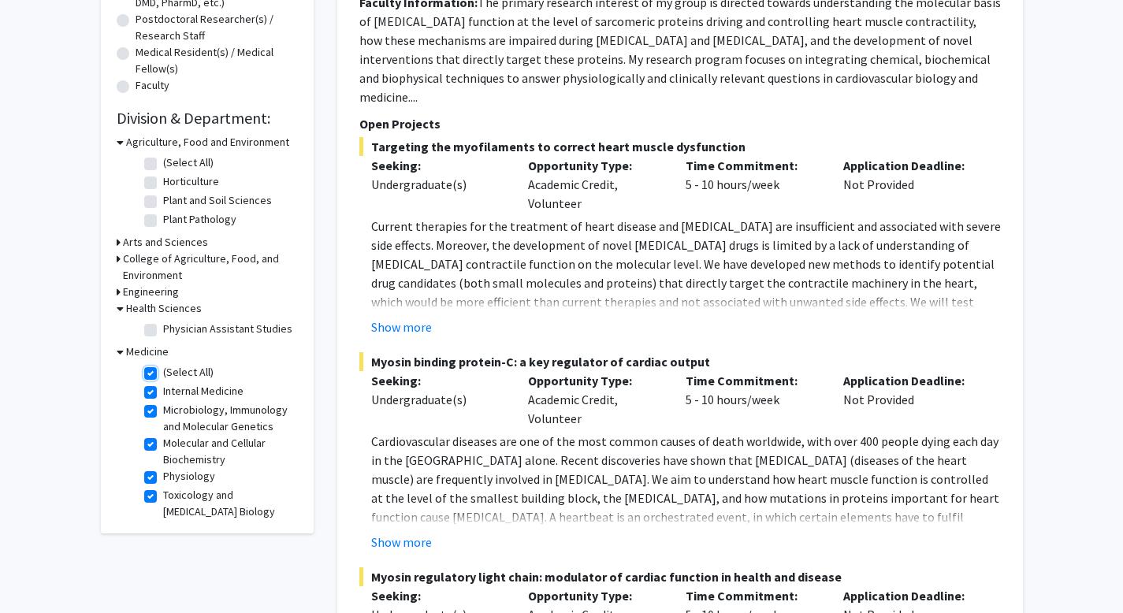
checkbox input "true"
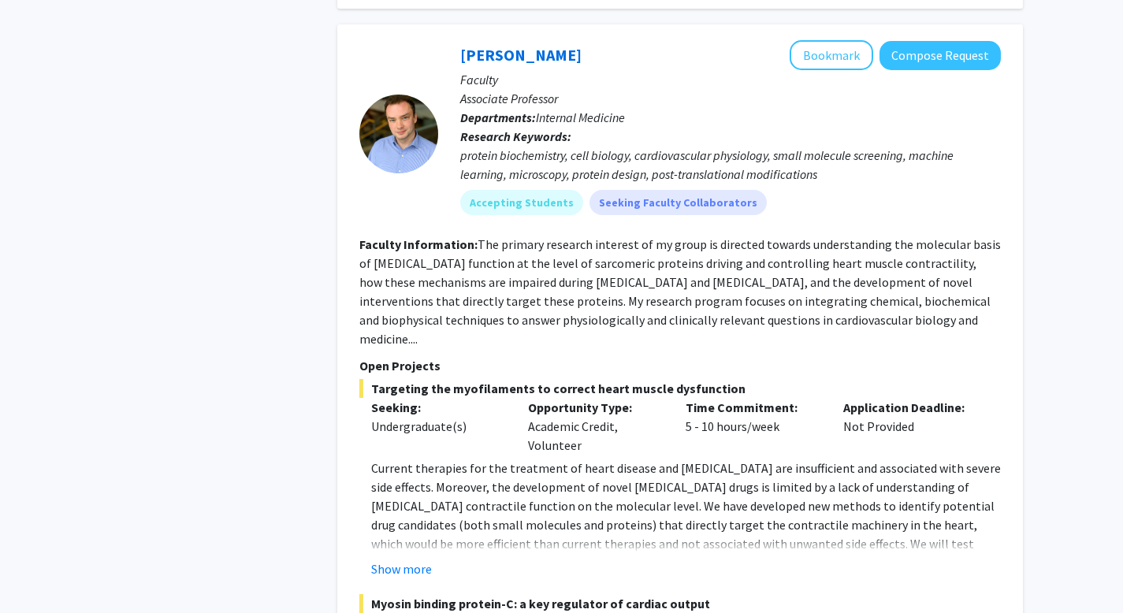
scroll to position [1808, 0]
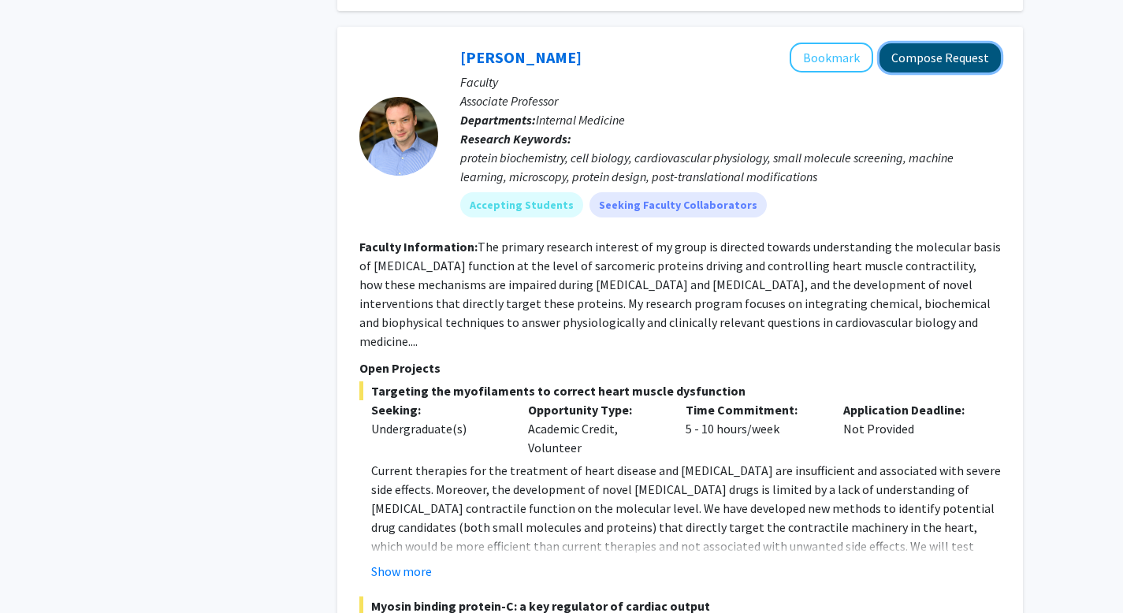
click at [924, 43] on button "Compose Request" at bounding box center [940, 57] width 121 height 29
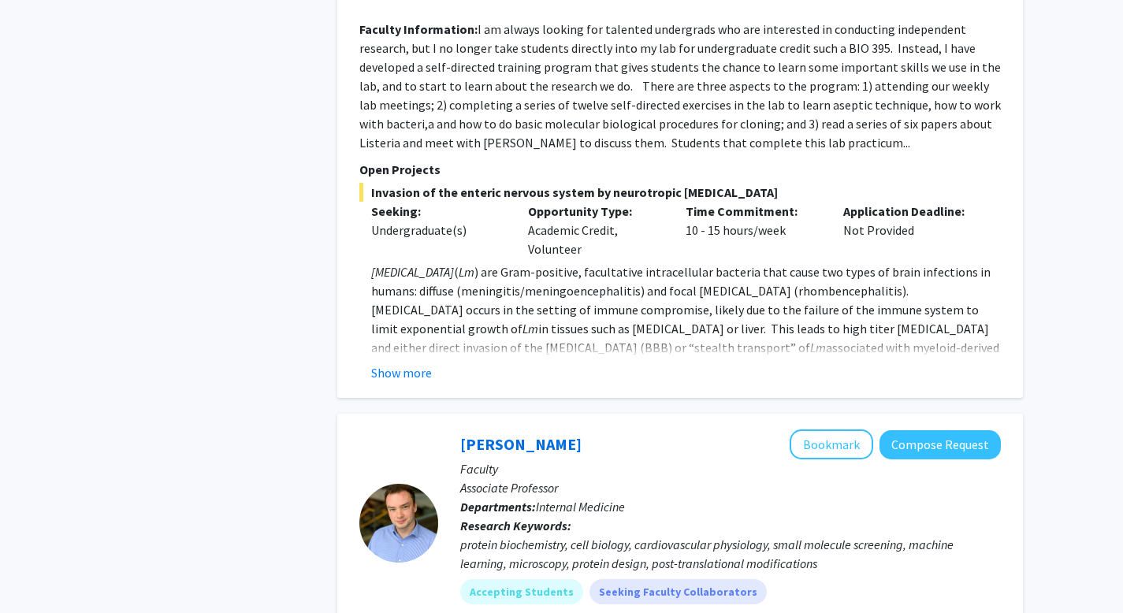
scroll to position [1809, 0]
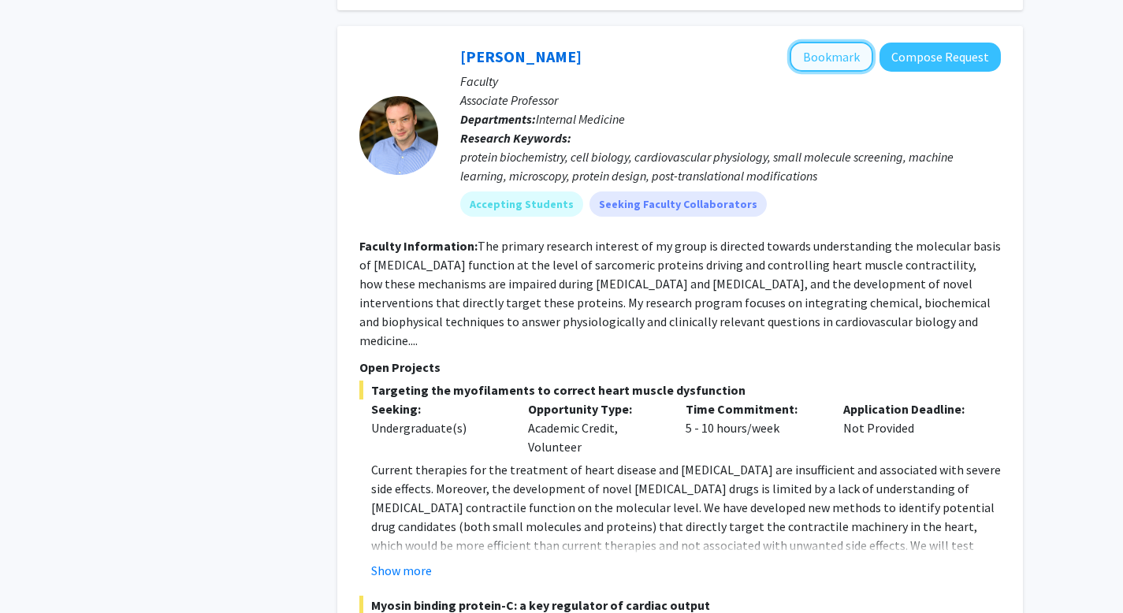
click at [850, 42] on button "Bookmark" at bounding box center [832, 57] width 84 height 30
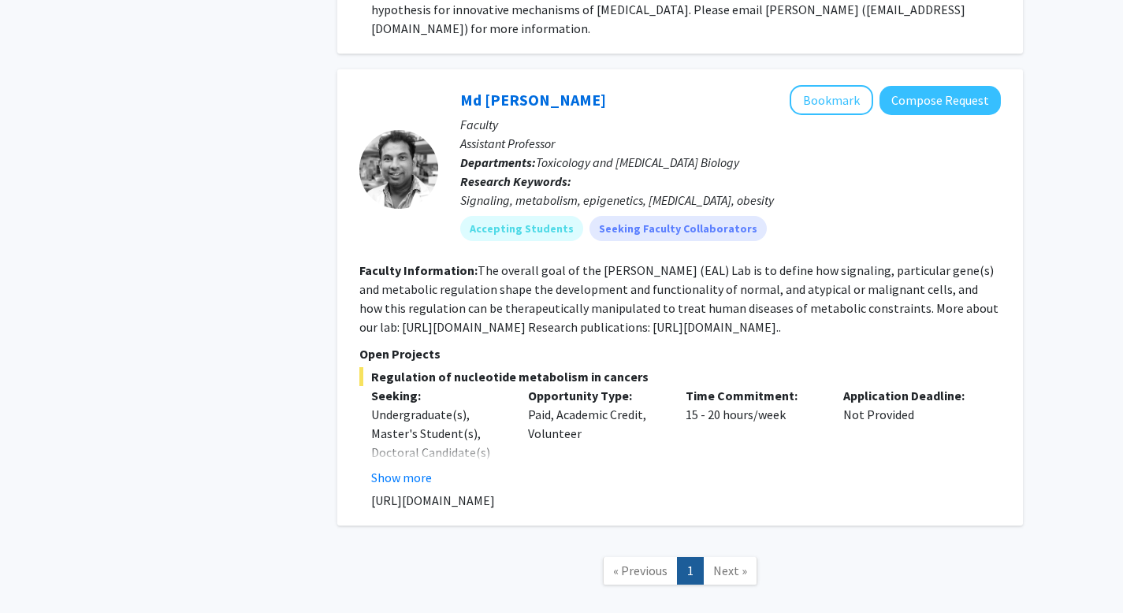
scroll to position [4311, 0]
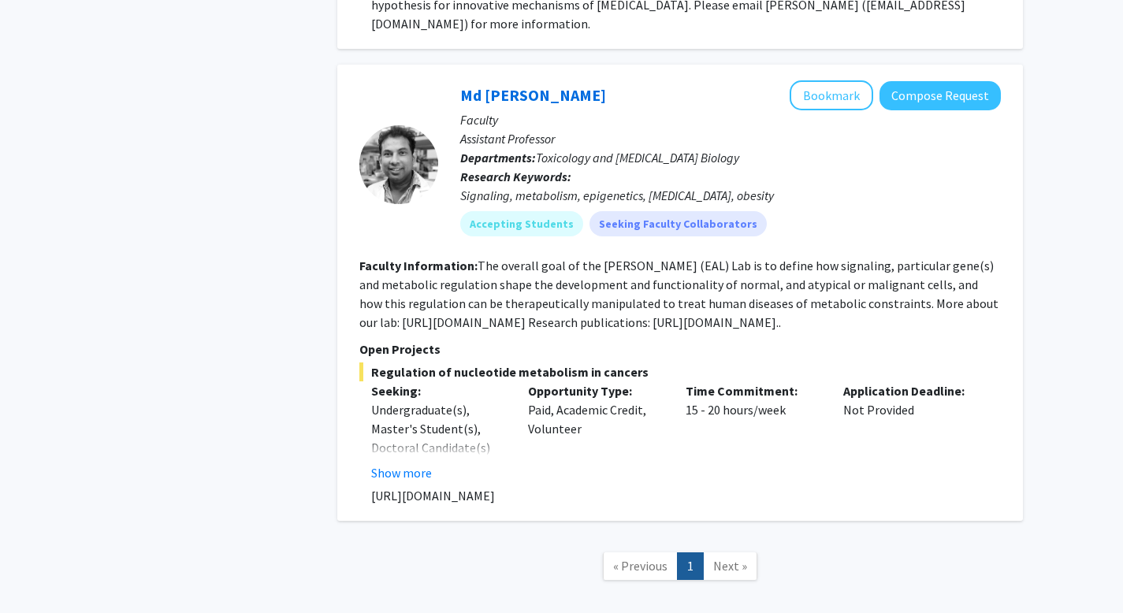
click at [741, 558] on span "Next »" at bounding box center [730, 566] width 34 height 16
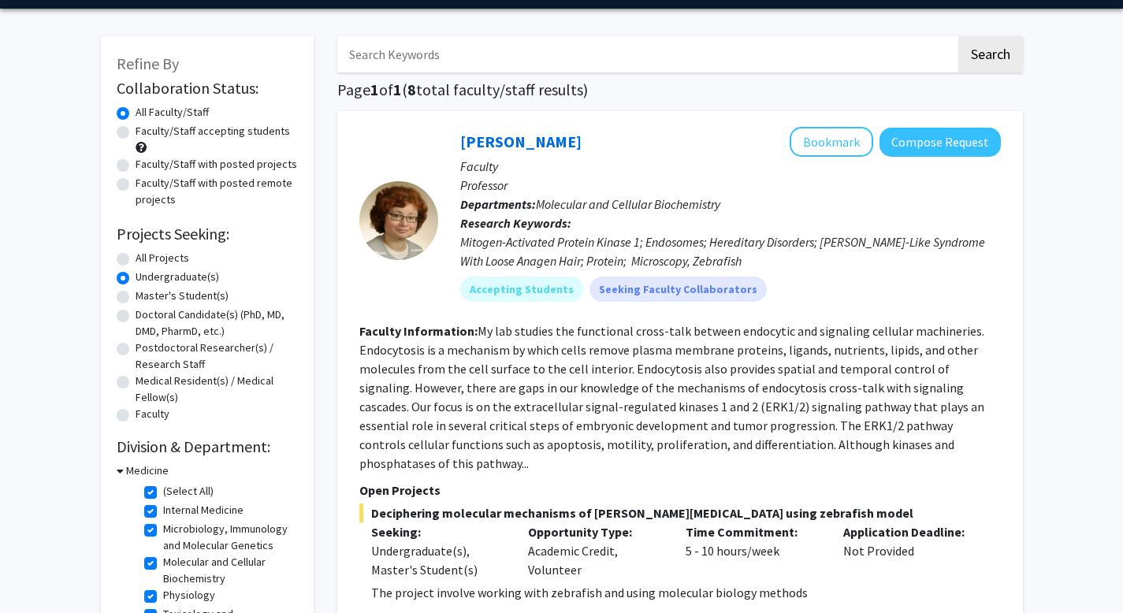
scroll to position [49, 0]
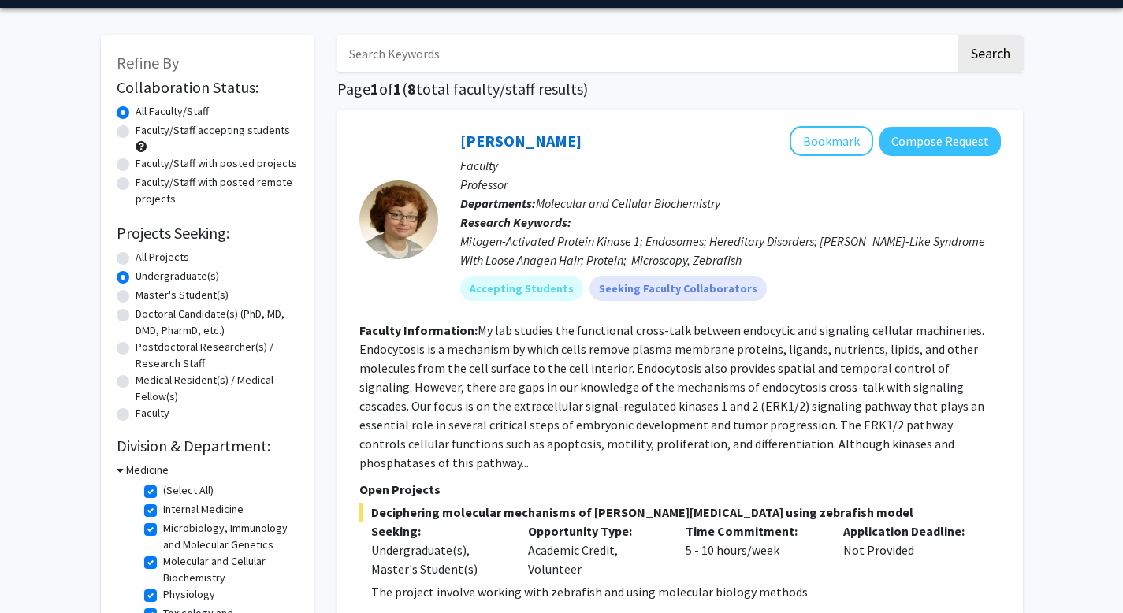
click at [136, 185] on label "Faculty/Staff with posted remote projects" at bounding box center [217, 190] width 162 height 33
click at [136, 184] on input "Faculty/Staff with posted remote projects" at bounding box center [141, 179] width 10 height 10
radio input "true"
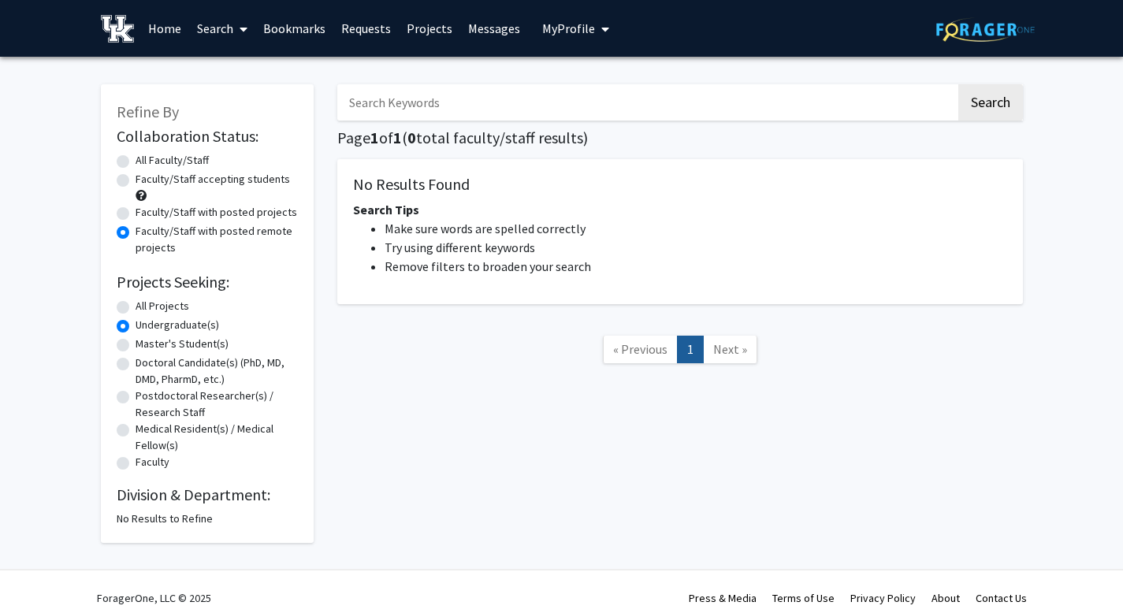
click at [121, 299] on div "All Projects" at bounding box center [207, 307] width 181 height 19
click at [136, 304] on label "All Projects" at bounding box center [163, 306] width 54 height 17
click at [136, 304] on input "All Projects" at bounding box center [141, 303] width 10 height 10
radio input "true"
click at [136, 325] on label "Undergraduate(s)" at bounding box center [178, 325] width 84 height 17
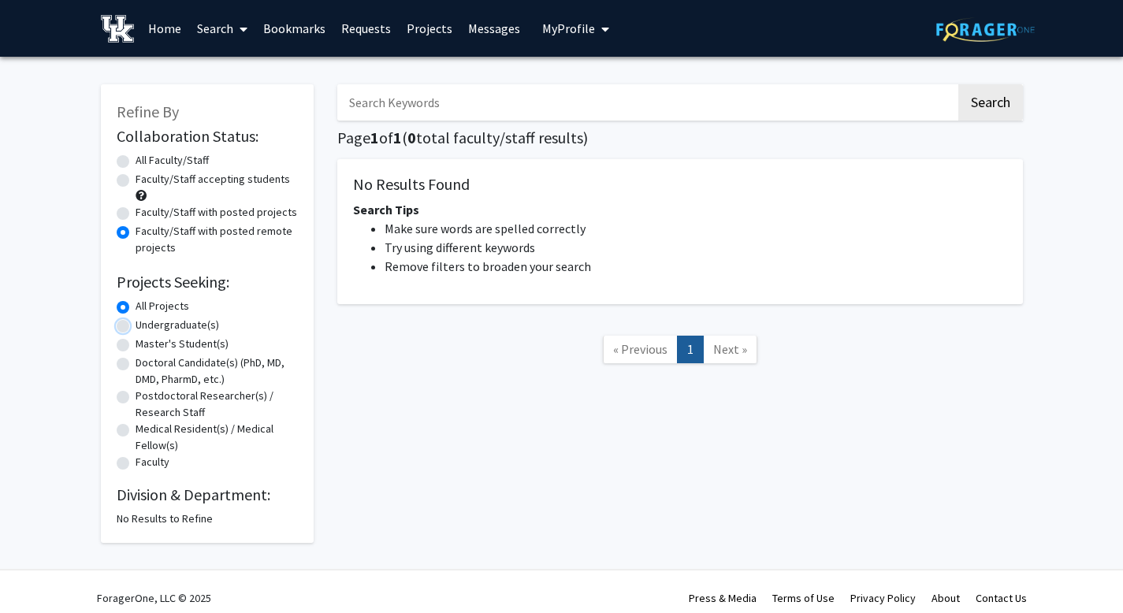
click at [136, 325] on input "Undergraduate(s)" at bounding box center [141, 322] width 10 height 10
radio input "true"
click at [125, 352] on div "Master's Student(s)" at bounding box center [207, 345] width 181 height 19
click at [136, 344] on label "Master's Student(s)" at bounding box center [182, 344] width 93 height 17
click at [136, 344] on input "Master's Student(s)" at bounding box center [141, 341] width 10 height 10
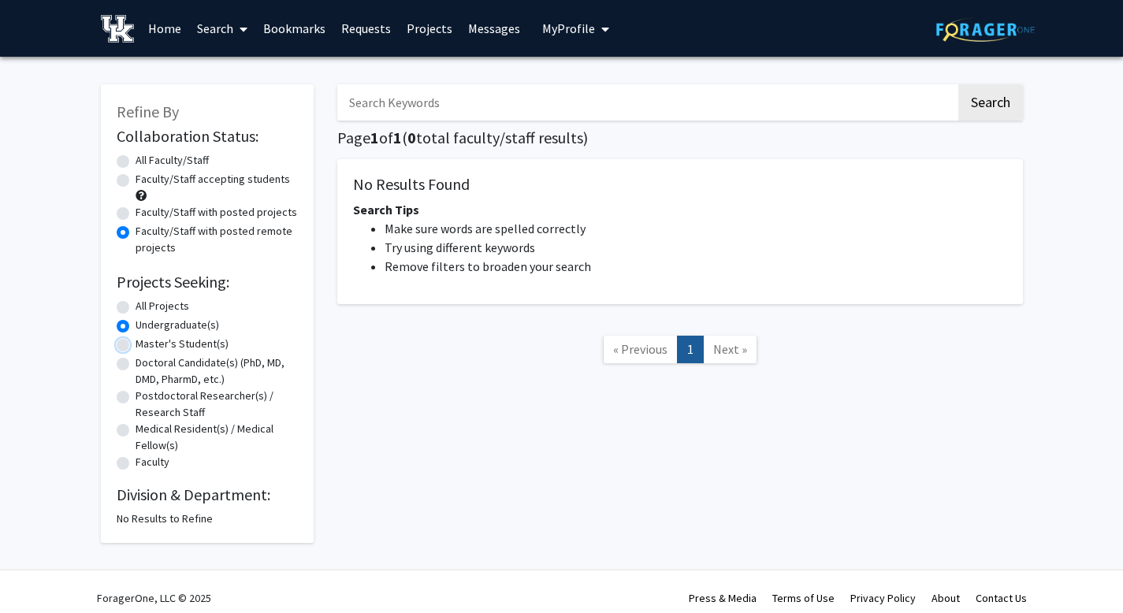
radio input "true"
click at [136, 324] on label "Undergraduate(s)" at bounding box center [178, 325] width 84 height 17
click at [136, 324] on input "Undergraduate(s)" at bounding box center [141, 322] width 10 height 10
radio input "true"
click at [136, 218] on label "Faculty/Staff with posted projects" at bounding box center [217, 212] width 162 height 17
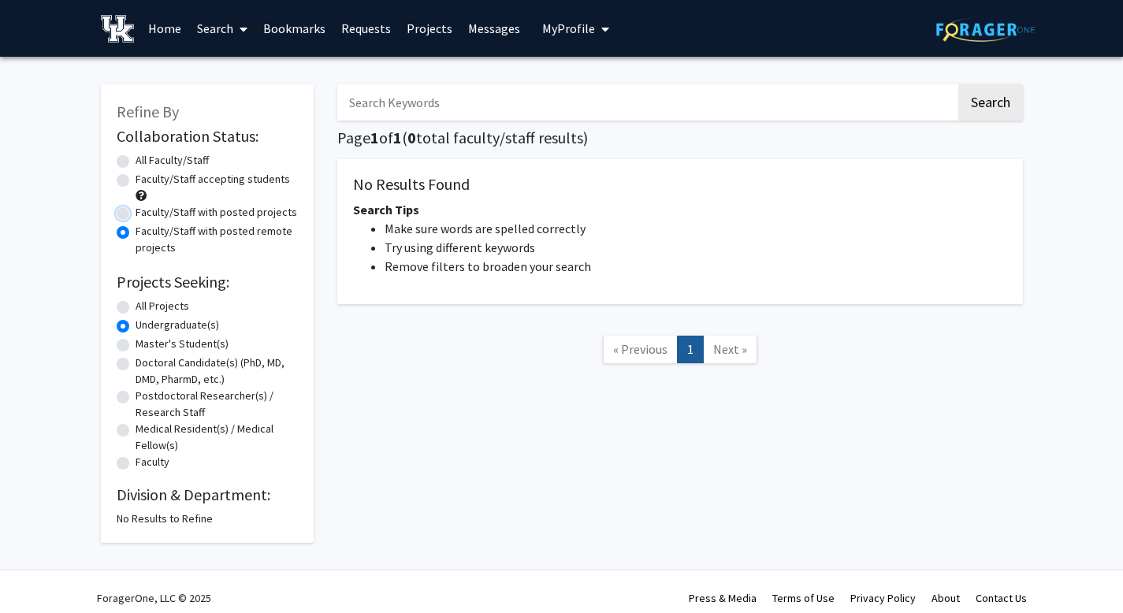
click at [136, 214] on input "Faculty/Staff with posted projects" at bounding box center [141, 209] width 10 height 10
radio input "true"
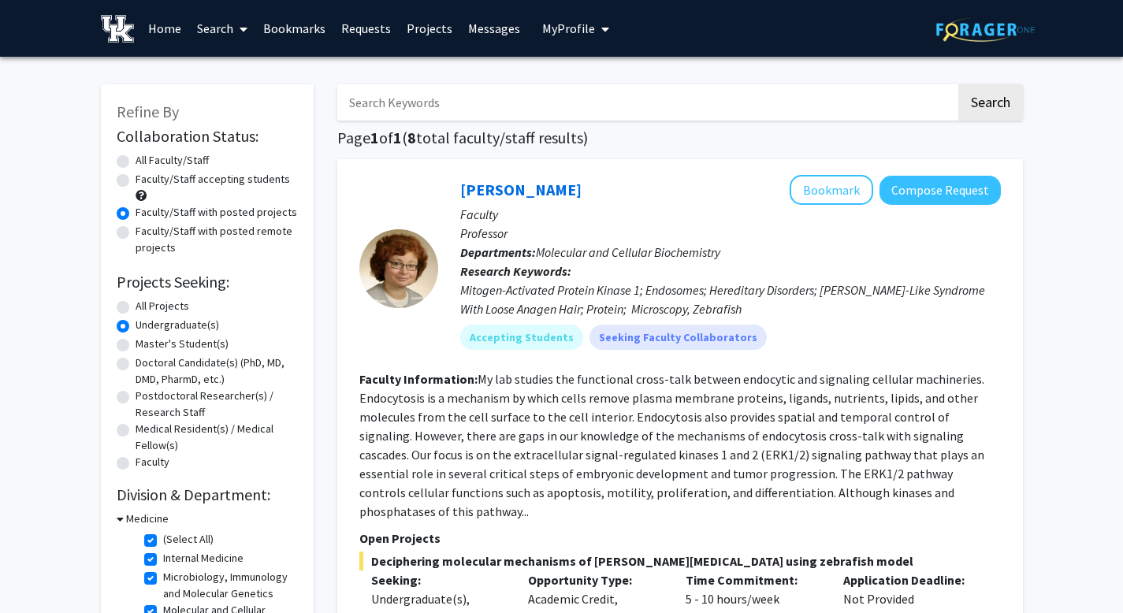
click at [136, 182] on label "Faculty/Staff accepting students" at bounding box center [213, 179] width 155 height 17
click at [136, 181] on input "Faculty/Staff accepting students" at bounding box center [141, 176] width 10 height 10
radio input "true"
